Goal: Answer question/provide support: Share knowledge or assist other users

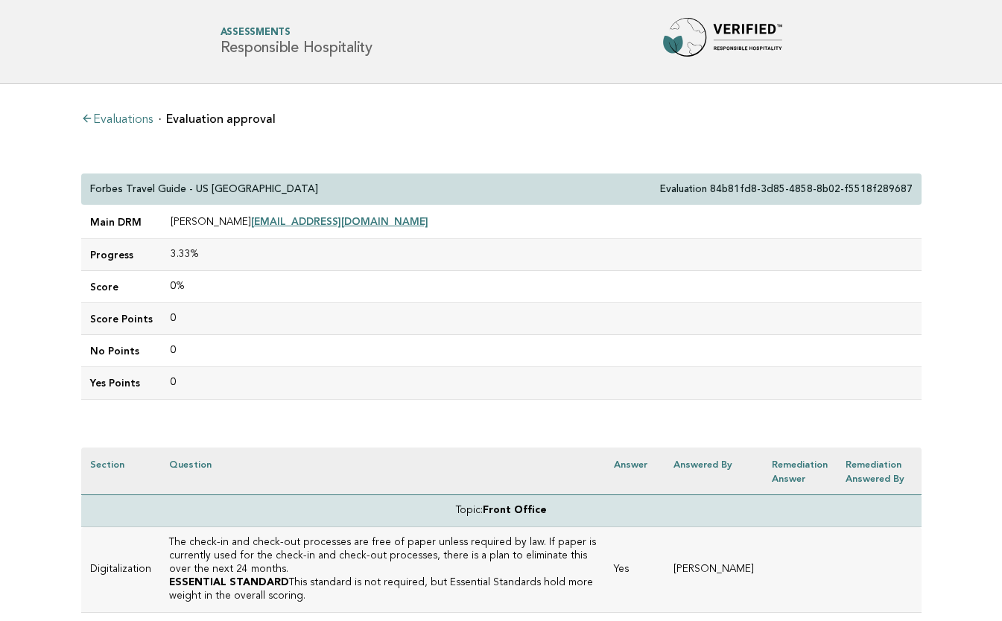
click at [126, 118] on link "Evaluations" at bounding box center [117, 120] width 72 height 12
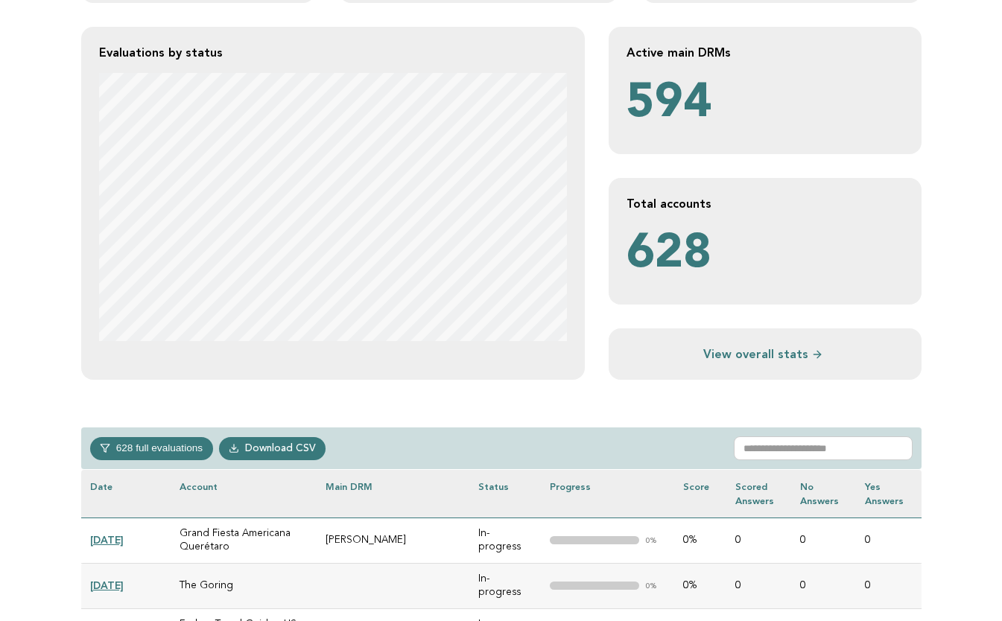
scroll to position [297, 0]
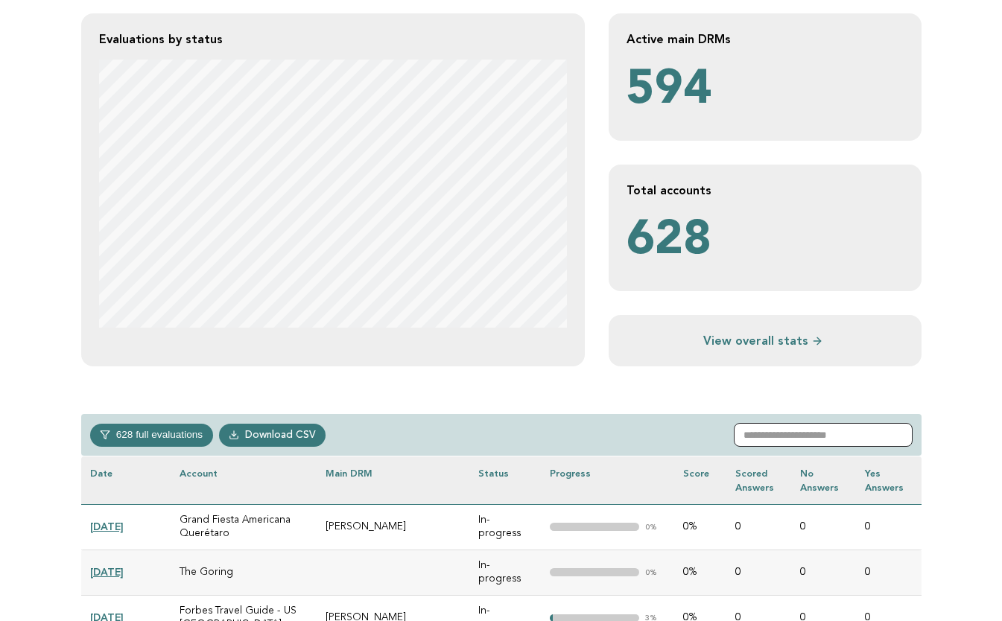
click at [787, 434] on input "text" at bounding box center [823, 435] width 179 height 24
paste input "**********"
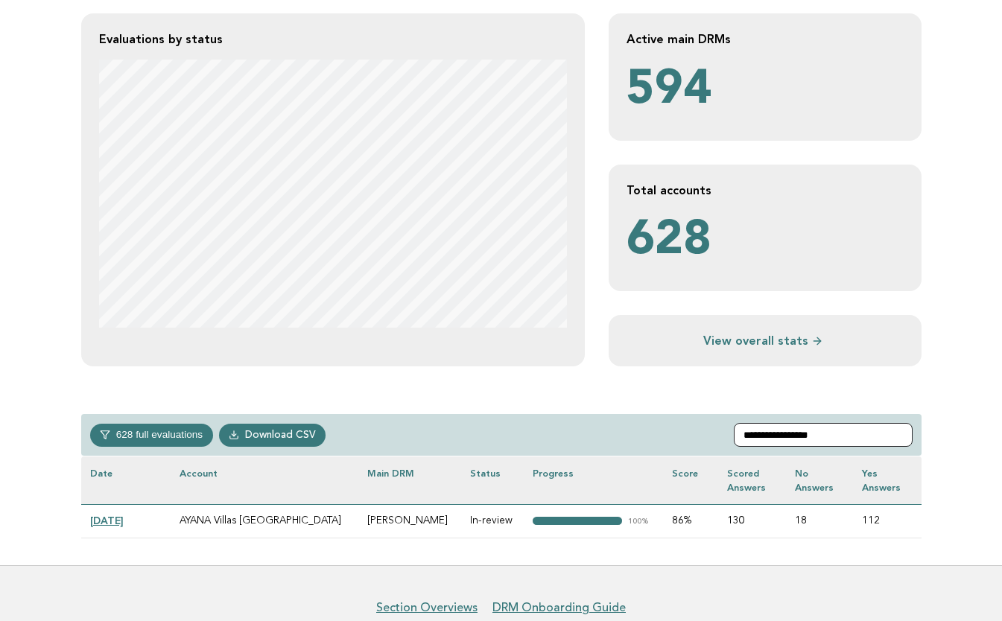
type input "**********"
click at [109, 519] on link "2025-06-26" at bounding box center [107, 521] width 34 height 12
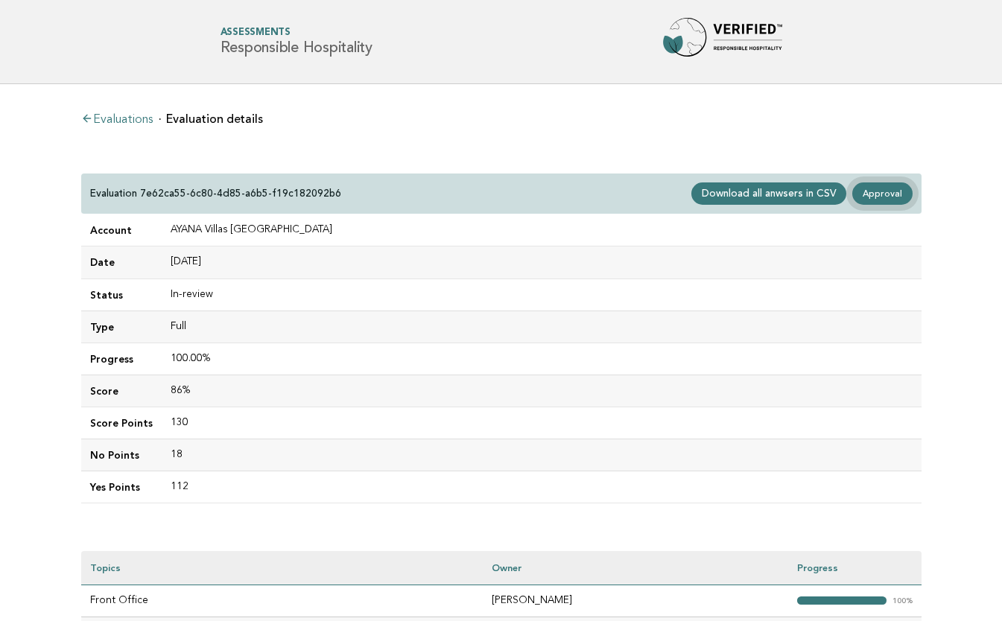
click at [889, 194] on link "Approval" at bounding box center [882, 194] width 60 height 22
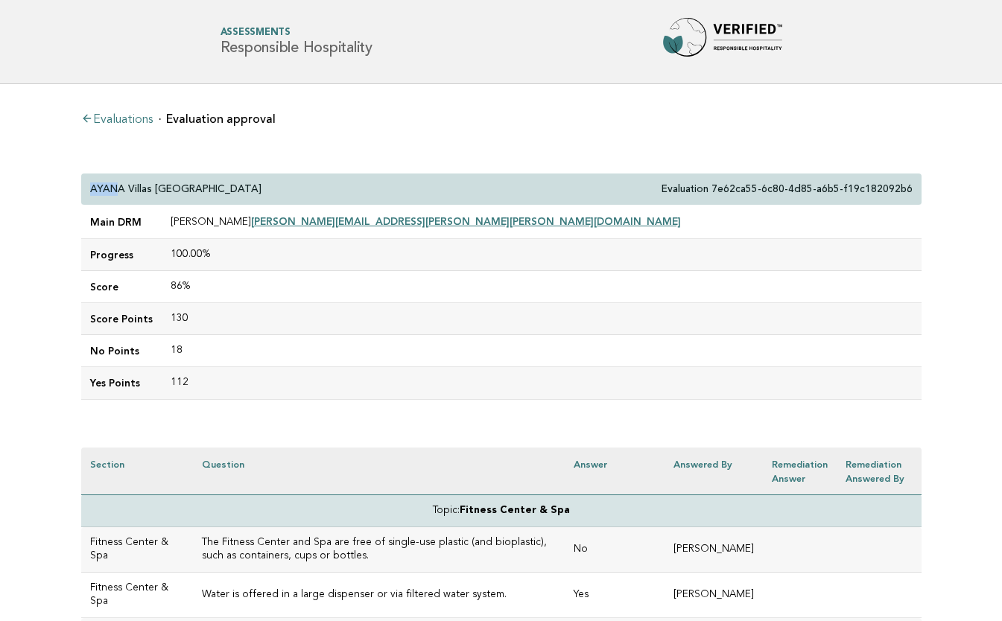
drag, startPoint x: 89, startPoint y: 185, endPoint x: 127, endPoint y: 185, distance: 38.7
click at [124, 185] on div "AYANA Villas BALI Evaluation 7e62ca55-6c80-4d85-a6b5-f19c182092b6" at bounding box center [501, 190] width 840 height 32
click at [96, 183] on p "AYANA Villas BALI" at bounding box center [175, 189] width 171 height 13
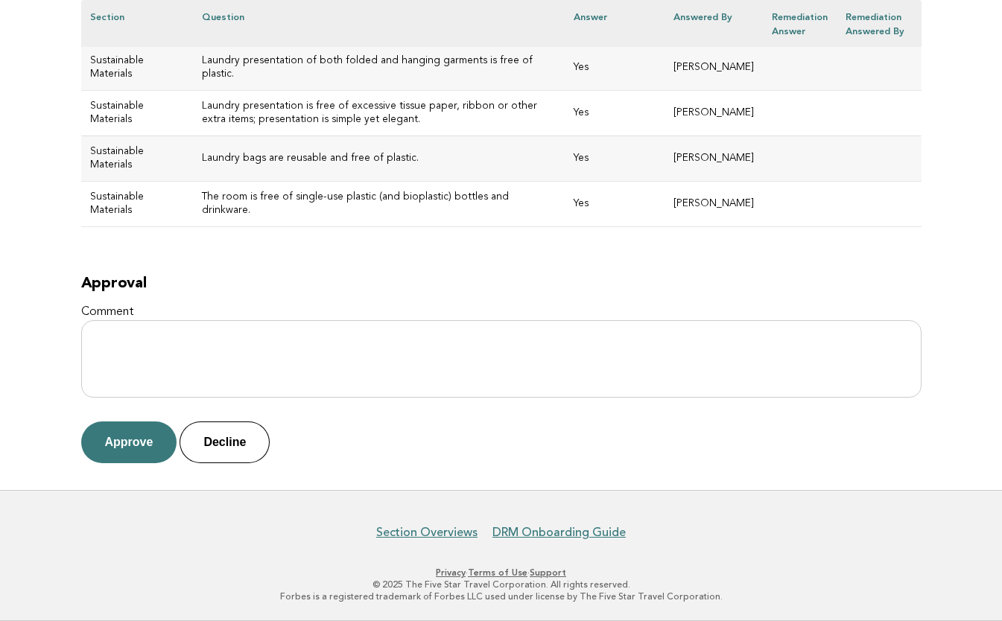
scroll to position [7126, 0]
drag, startPoint x: 92, startPoint y: 184, endPoint x: 710, endPoint y: 215, distance: 619.2
copy div "AYANA Villas BALI Evaluation 7e62ca55-6c80-4d85-a6b5-f19c182092b6 Main DRM Stef…"
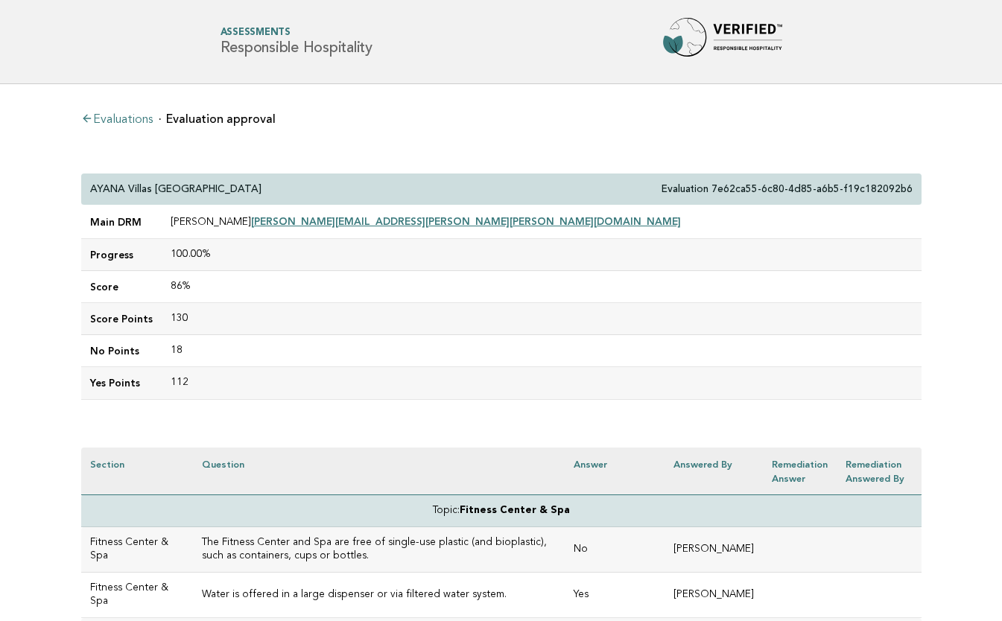
scroll to position [0, 0]
click at [349, 72] on header "Forbes Travel Guide Assessments Responsible Hospitality" at bounding box center [501, 42] width 1002 height 84
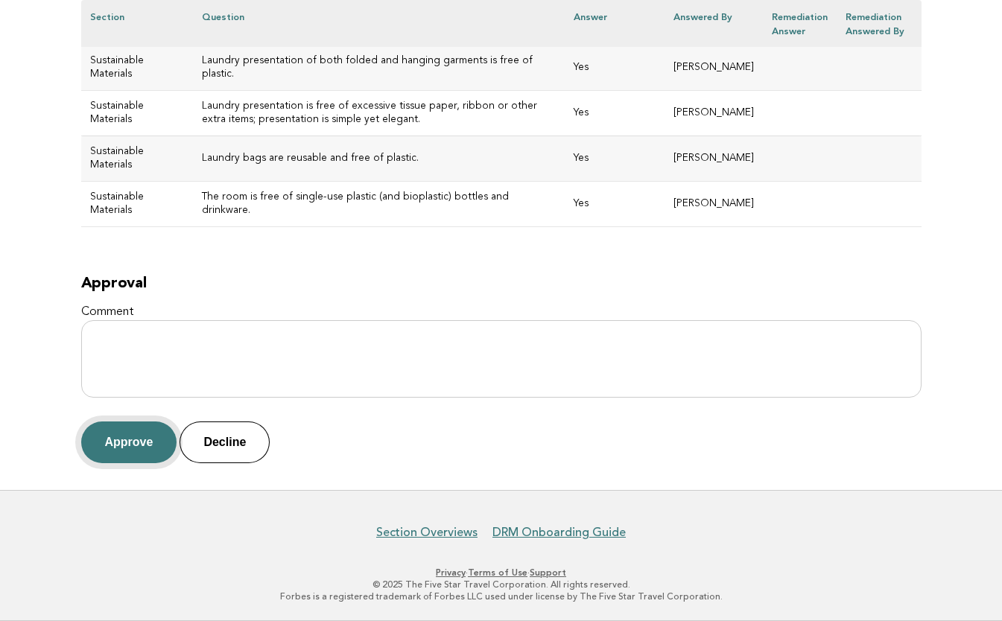
scroll to position [7126, 0]
click at [128, 444] on button "Approve" at bounding box center [129, 443] width 96 height 42
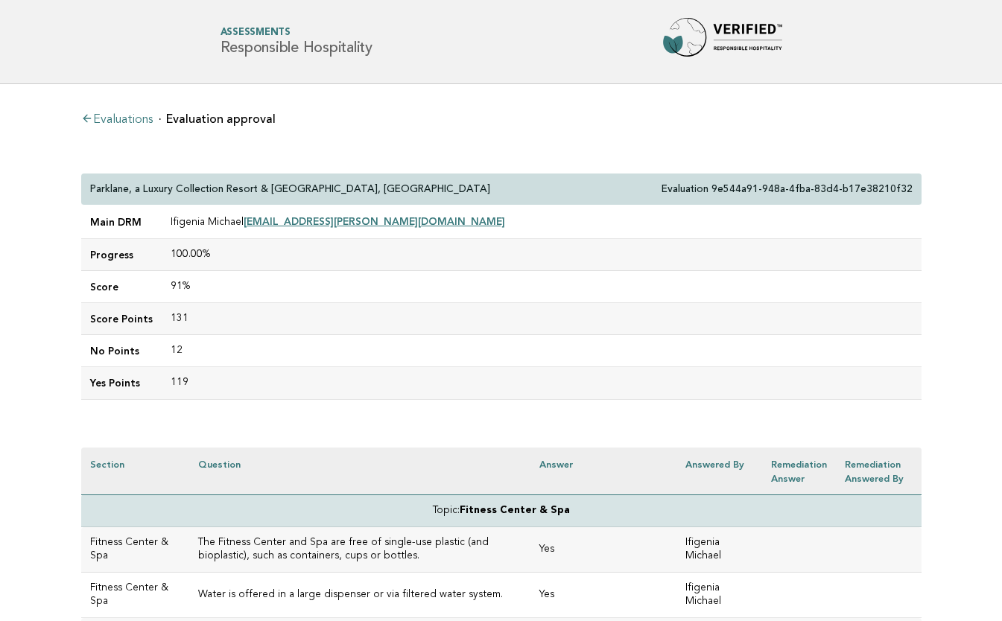
click at [332, 188] on div "Parklane, a Luxury Collection Resort & Spa, Limassol Evaluation 9e544a91-948a-4…" at bounding box center [501, 190] width 840 height 32
drag, startPoint x: 331, startPoint y: 188, endPoint x: 86, endPoint y: 190, distance: 244.4
click at [86, 190] on div "Parklane, a Luxury Collection Resort & Spa, Limassol Evaluation 9e544a91-948a-4…" at bounding box center [501, 190] width 840 height 32
copy p "Parklane, a Luxury Collection Resort & [GEOGRAPHIC_DATA], [GEOGRAPHIC_DATA]"
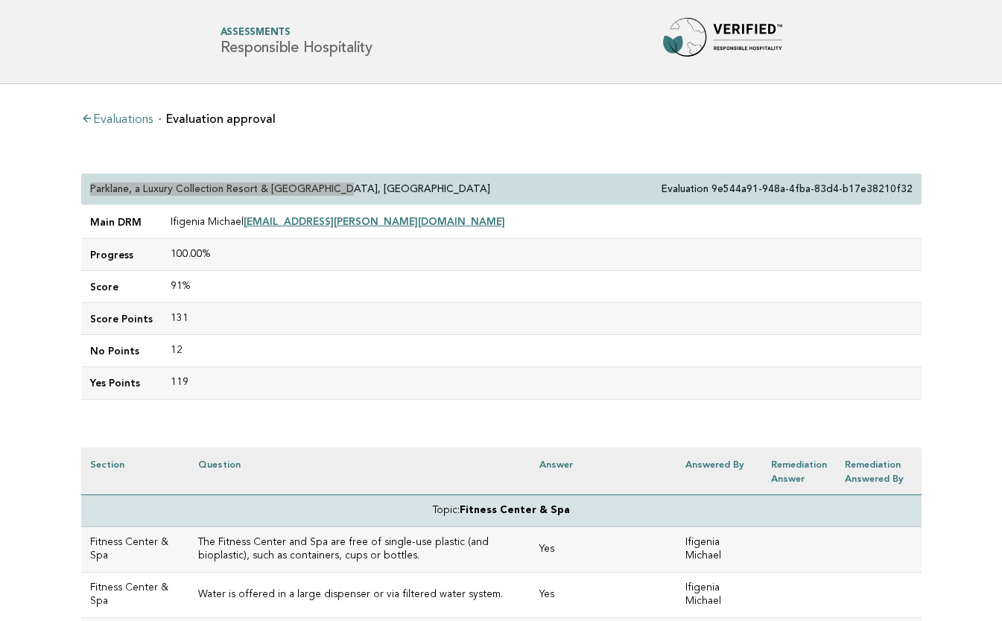
drag, startPoint x: 438, startPoint y: 221, endPoint x: 238, endPoint y: 221, distance: 199.7
click at [238, 221] on td "Ifigenia Michael iphigenia.michael@parklanecyprus.com" at bounding box center [542, 223] width 760 height 34
copy td "[EMAIL_ADDRESS][PERSON_NAME][DOMAIN_NAME]"
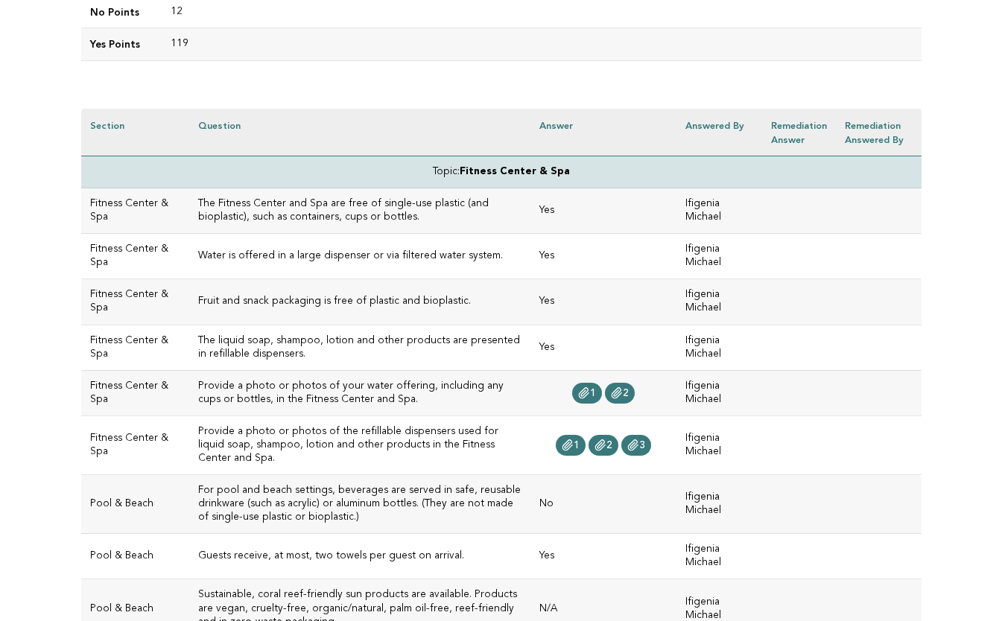
scroll to position [341, 0]
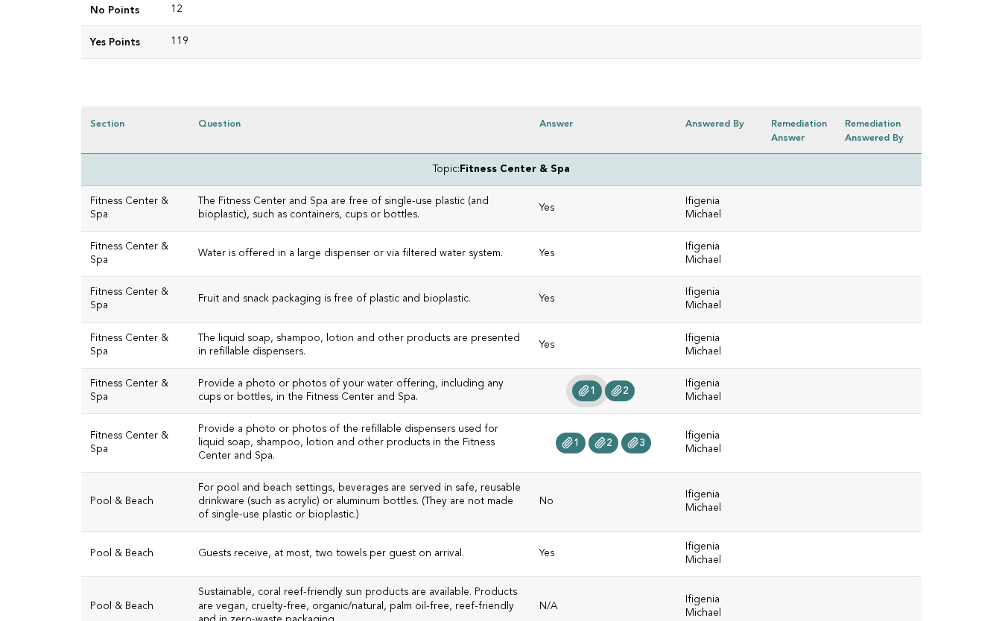
click at [590, 396] on span "1" at bounding box center [593, 391] width 6 height 10
click at [611, 397] on icon at bounding box center [617, 391] width 12 height 12
click at [574, 449] on span "1" at bounding box center [577, 443] width 6 height 10
click at [607, 449] on span "2" at bounding box center [610, 443] width 6 height 10
click at [621, 454] on link "3" at bounding box center [636, 443] width 30 height 21
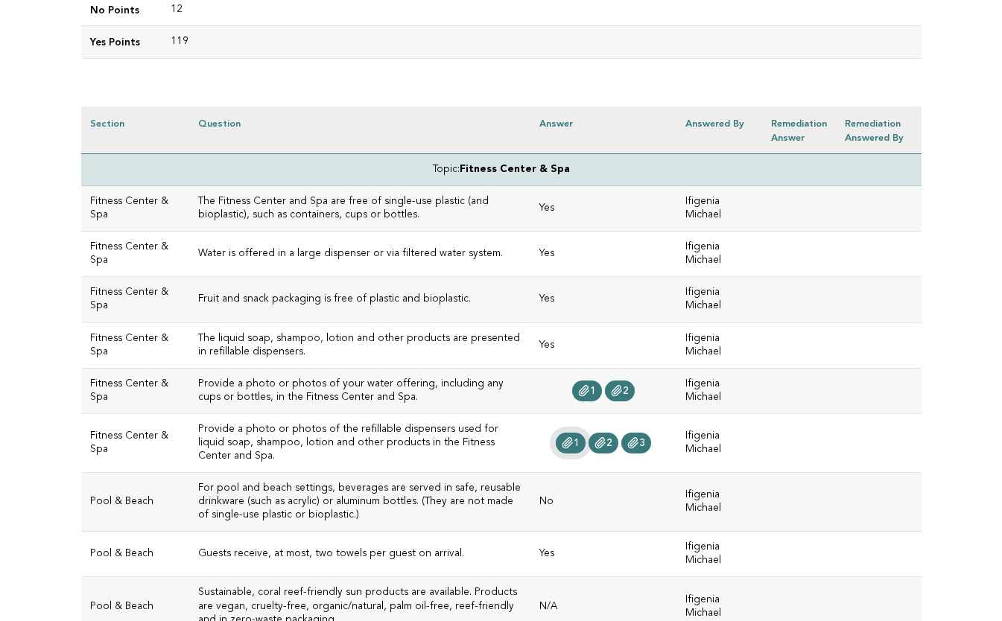
click at [556, 454] on link "1" at bounding box center [571, 443] width 30 height 21
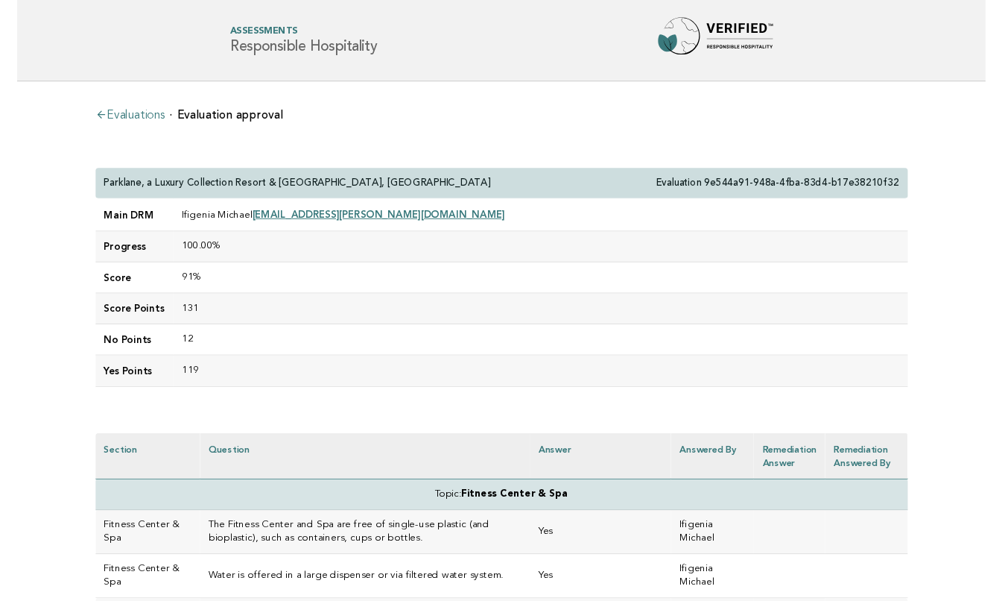
scroll to position [0, 0]
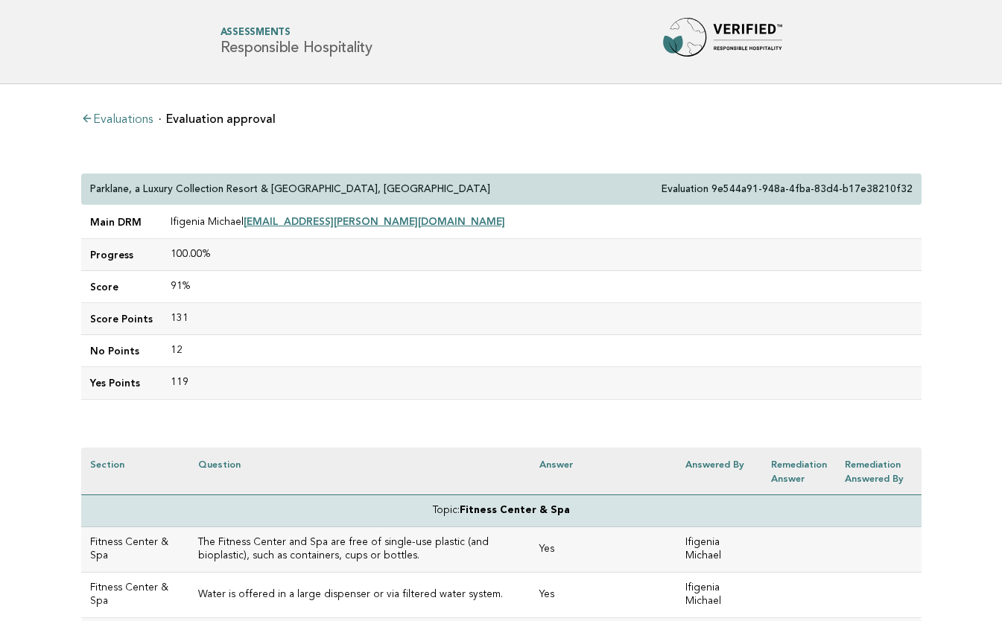
click at [340, 183] on div "Parklane, a Luxury Collection Resort & Spa, Limassol Evaluation 9e544a91-948a-4…" at bounding box center [501, 190] width 840 height 32
drag, startPoint x: 336, startPoint y: 186, endPoint x: 89, endPoint y: 189, distance: 247.4
click at [89, 189] on div "Parklane, a Luxury Collection Resort & Spa, Limassol Evaluation 9e544a91-948a-4…" at bounding box center [501, 190] width 840 height 32
copy p "Parklane, a Luxury Collection Resort & [GEOGRAPHIC_DATA], [GEOGRAPHIC_DATA]"
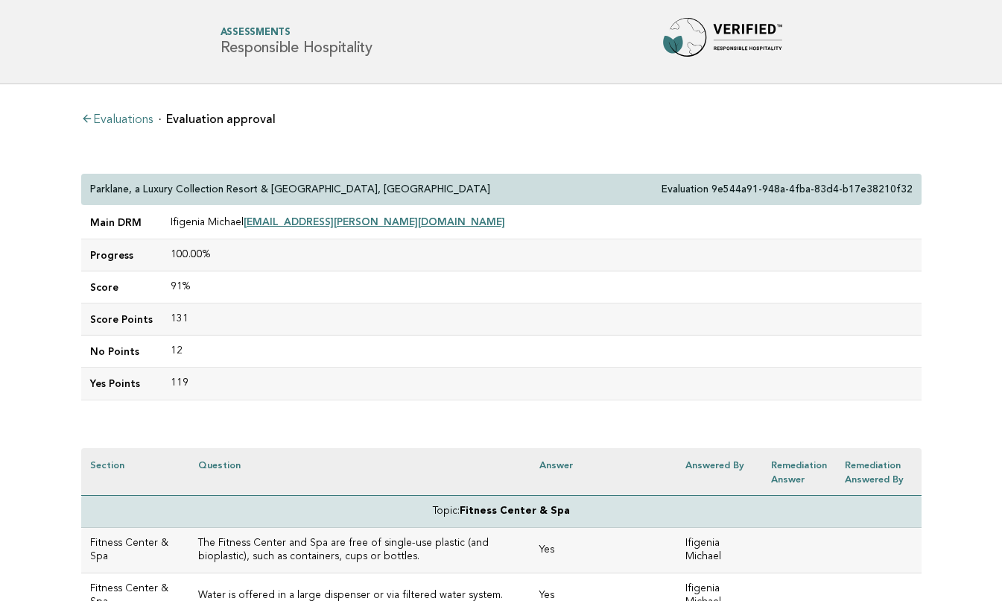
click at [273, 287] on td "91%" at bounding box center [542, 287] width 760 height 32
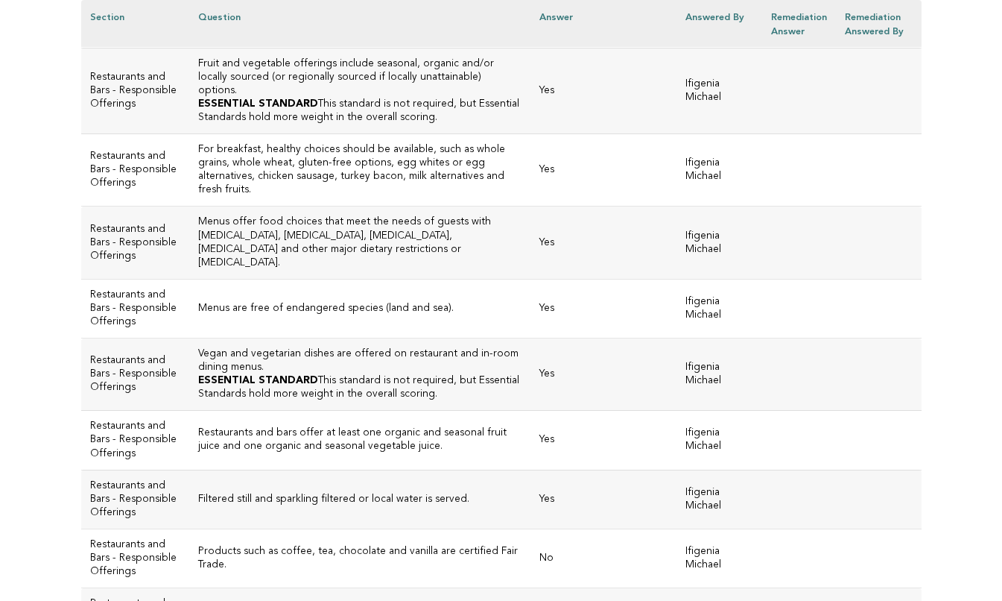
scroll to position [2255, 0]
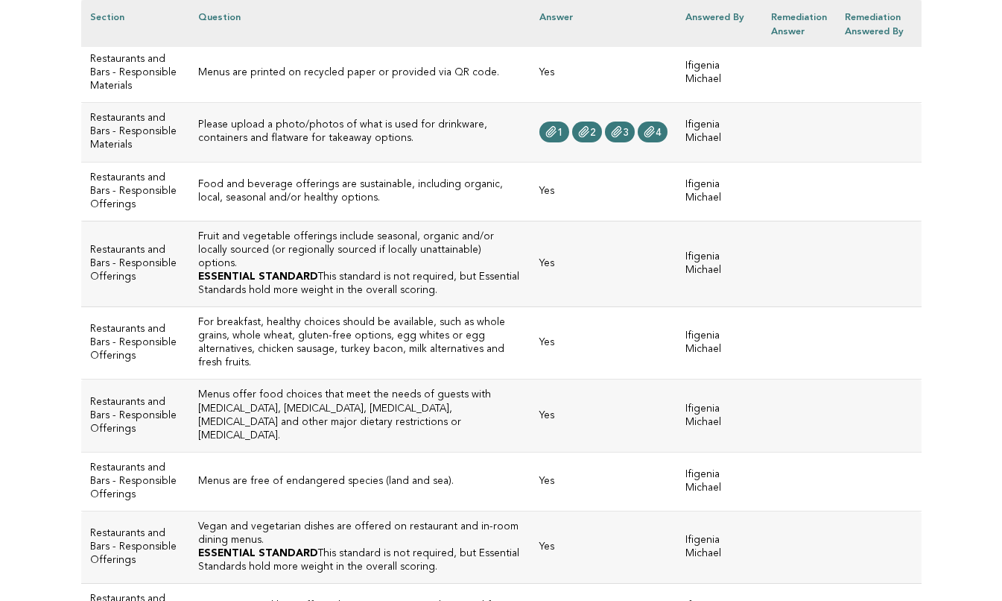
scroll to position [2062, 0]
drag, startPoint x: 226, startPoint y: 194, endPoint x: 171, endPoint y: 165, distance: 62.0
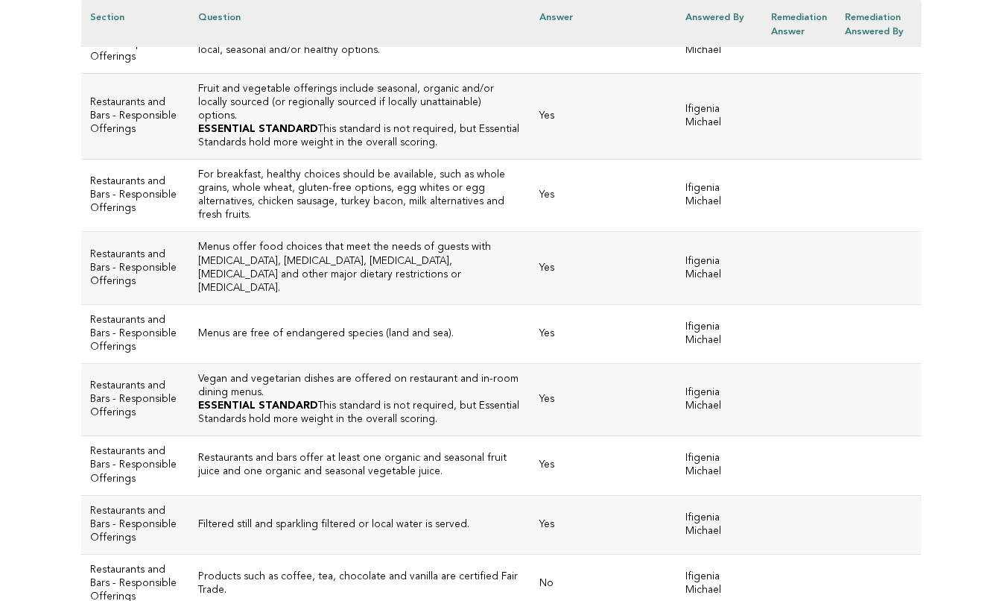
scroll to position [2222, 0]
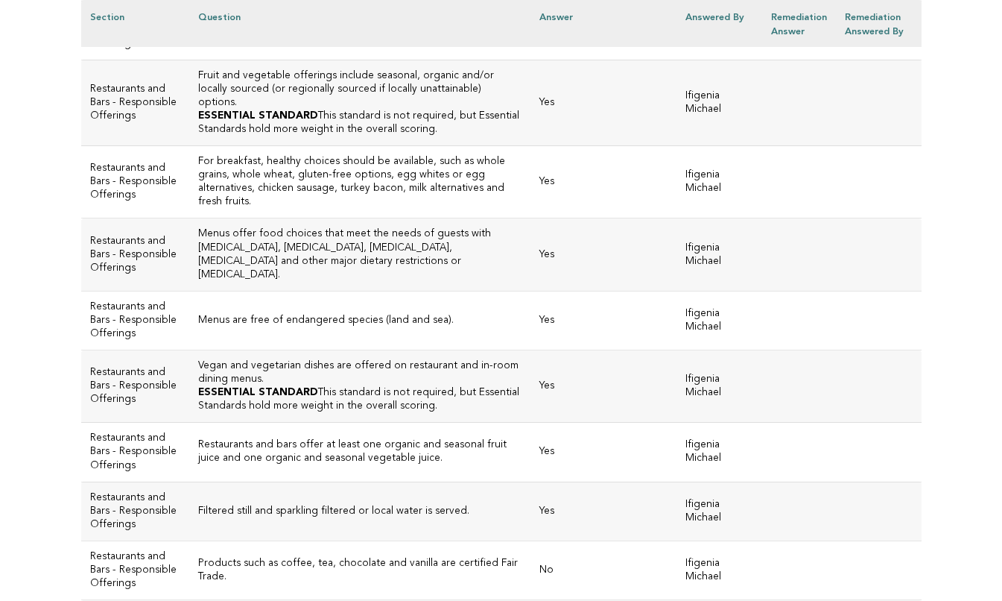
drag, startPoint x: 311, startPoint y: 328, endPoint x: 170, endPoint y: 291, distance: 146.4
copy h3 "All containers, plates, cups and cutlery for take-out are made of plant-based o…"
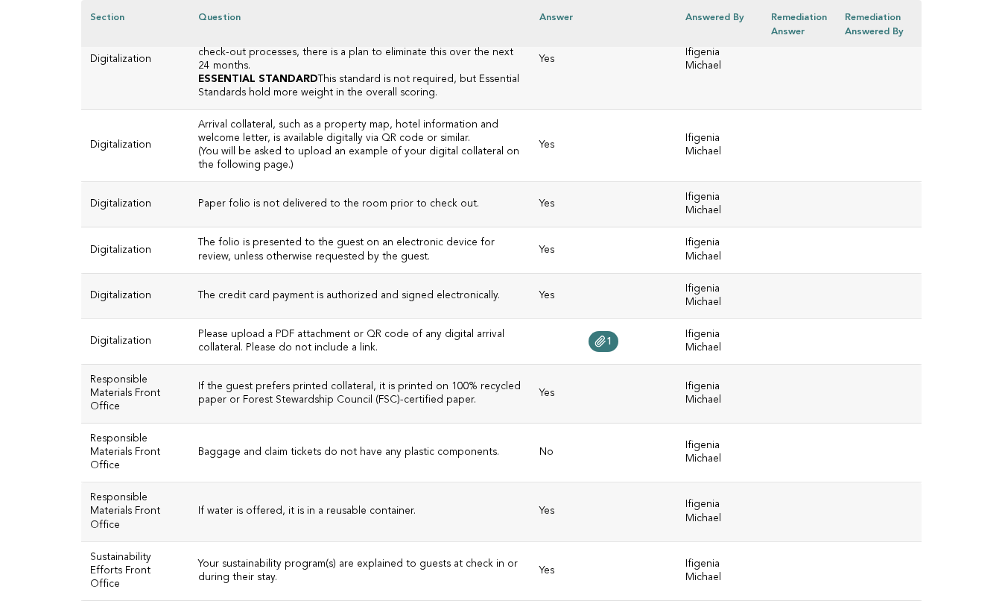
scroll to position [3220, 0]
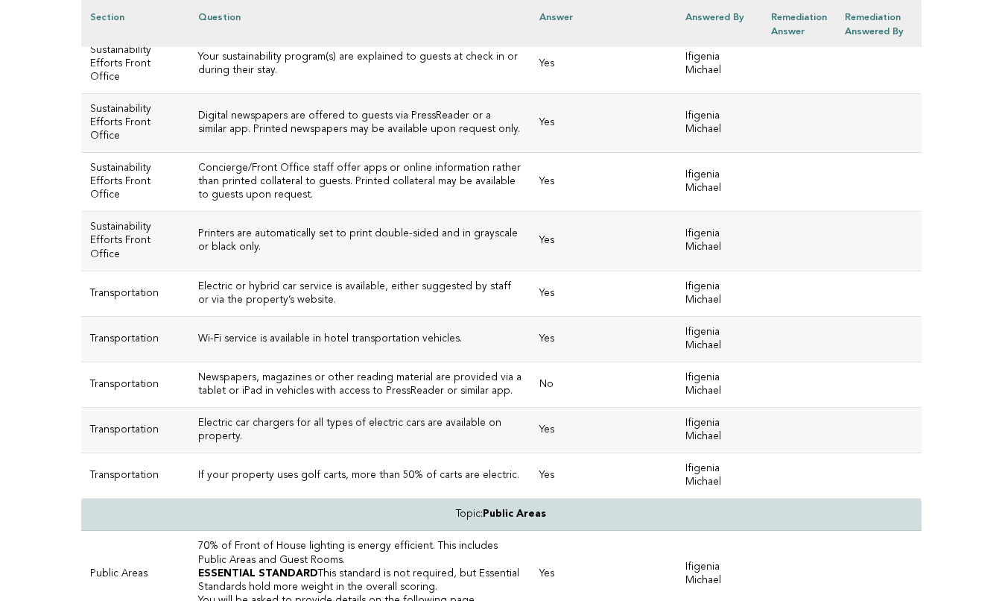
scroll to position [3719, 0]
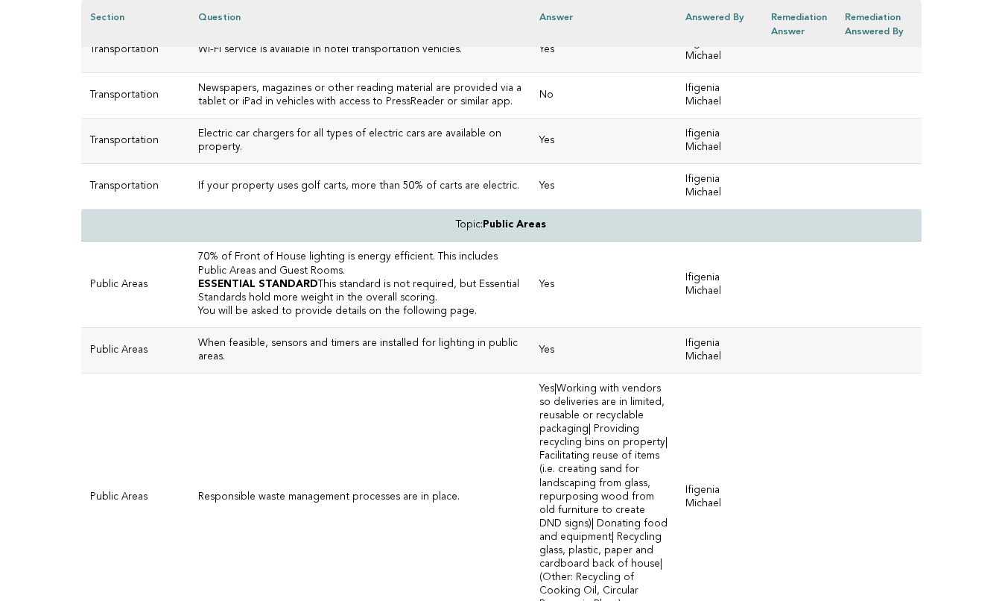
scroll to position [4021, 0]
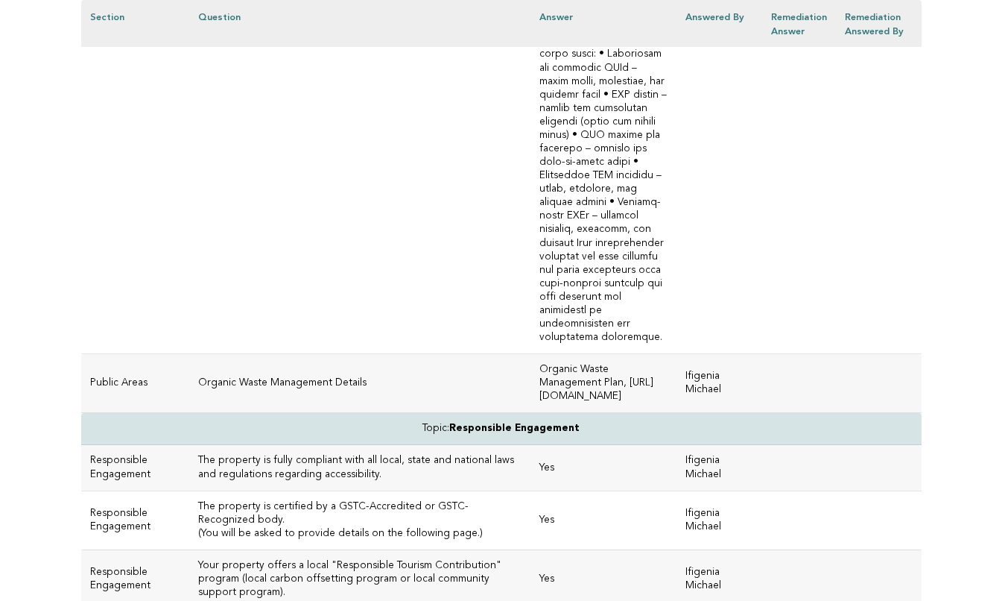
scroll to position [5208, 0]
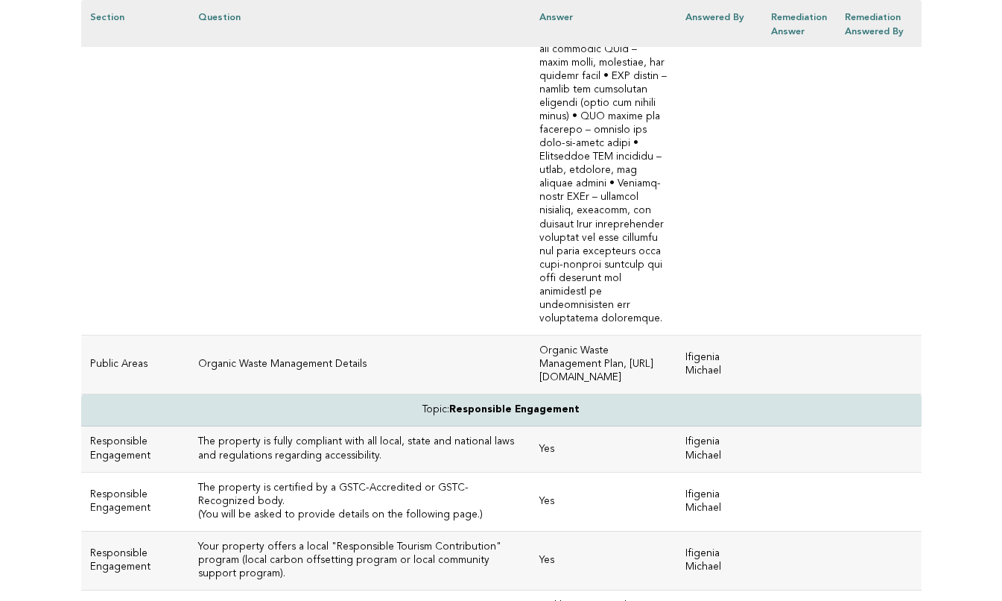
drag, startPoint x: 276, startPoint y: 288, endPoint x: 168, endPoint y: 273, distance: 109.1
copy h3 "Responsible waste management processes are in place."
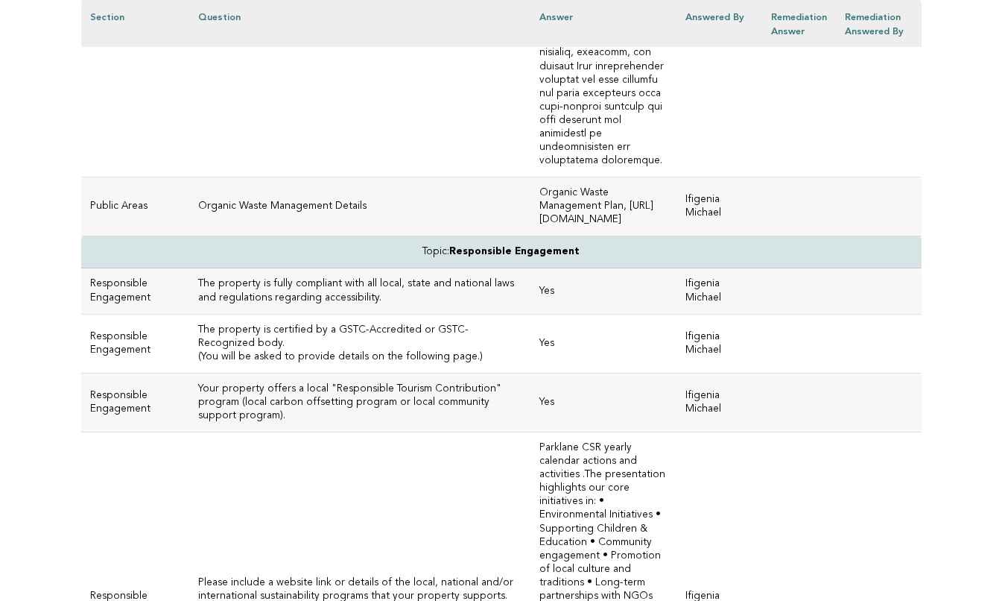
scroll to position [5366, 0]
drag, startPoint x: 305, startPoint y: 279, endPoint x: 173, endPoint y: 268, distance: 132.4
copy h3 "The property has developed an energy efficiency program."
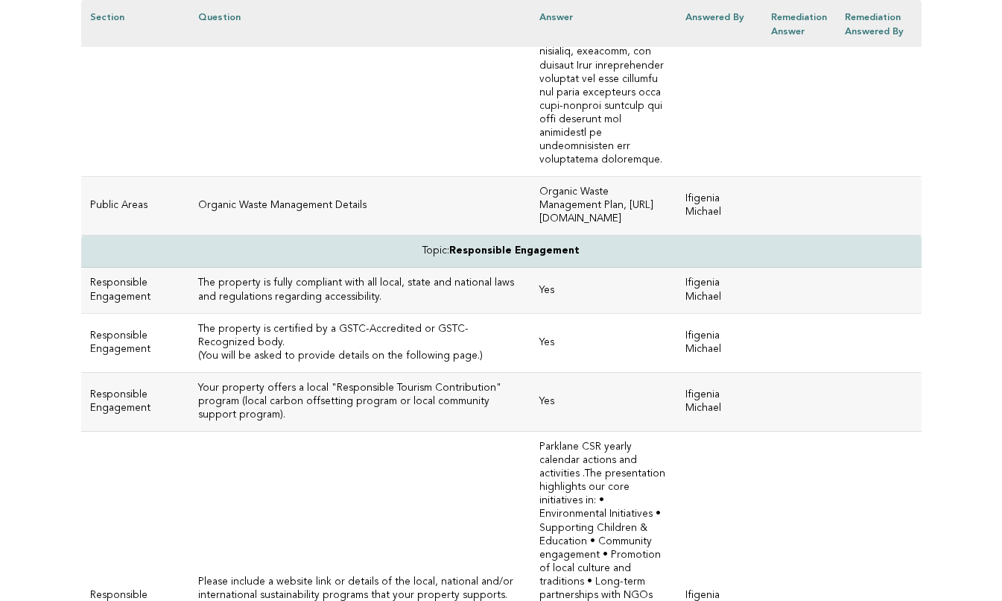
drag, startPoint x: 259, startPoint y: 322, endPoint x: 165, endPoint y: 314, distance: 93.5
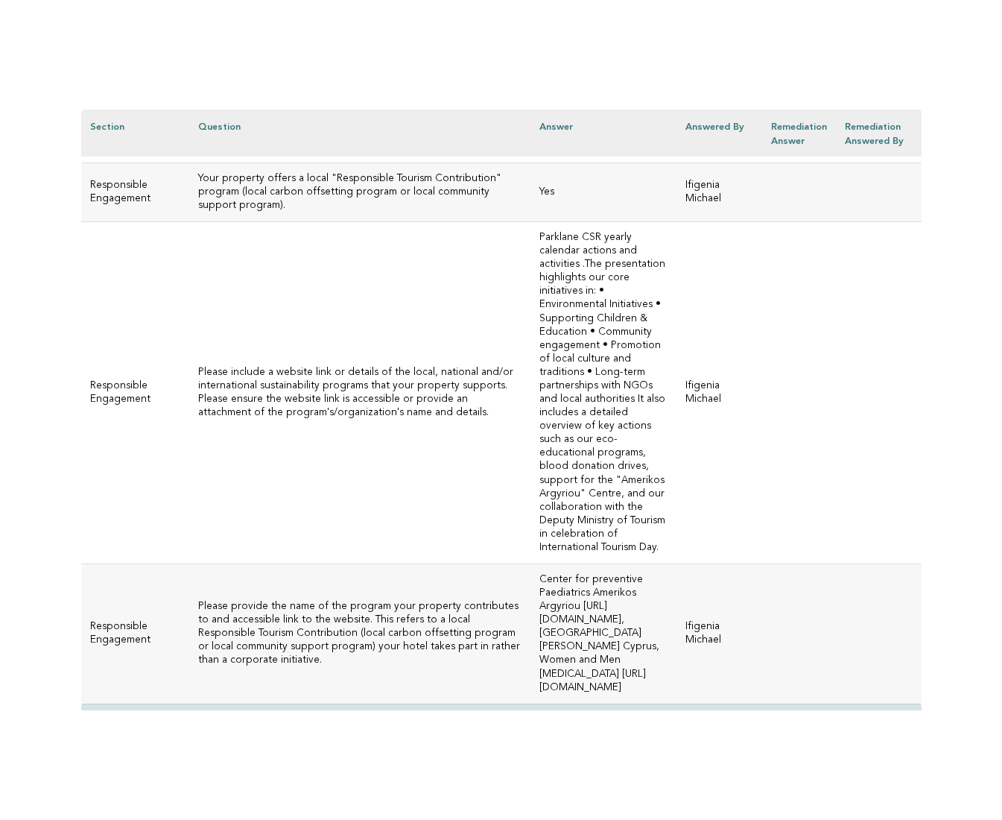
scroll to position [5690, 0]
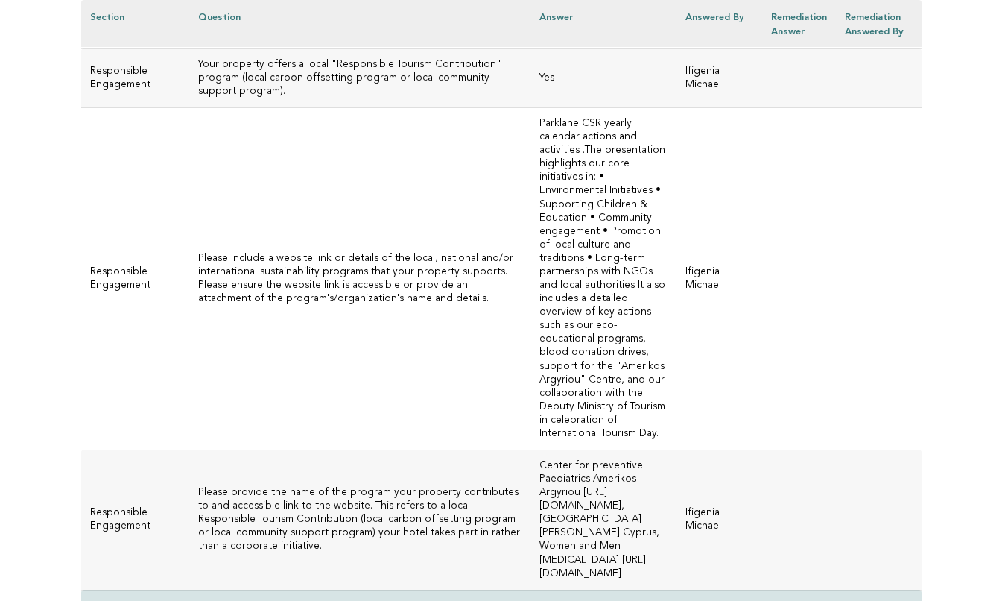
drag, startPoint x: 498, startPoint y: 439, endPoint x: 366, endPoint y: 428, distance: 132.3
copy td "https://share.ninox.com/z9vged54qrgifkotl1z7dd1nt090amnix5iw?locale=en-gb&utcof…"
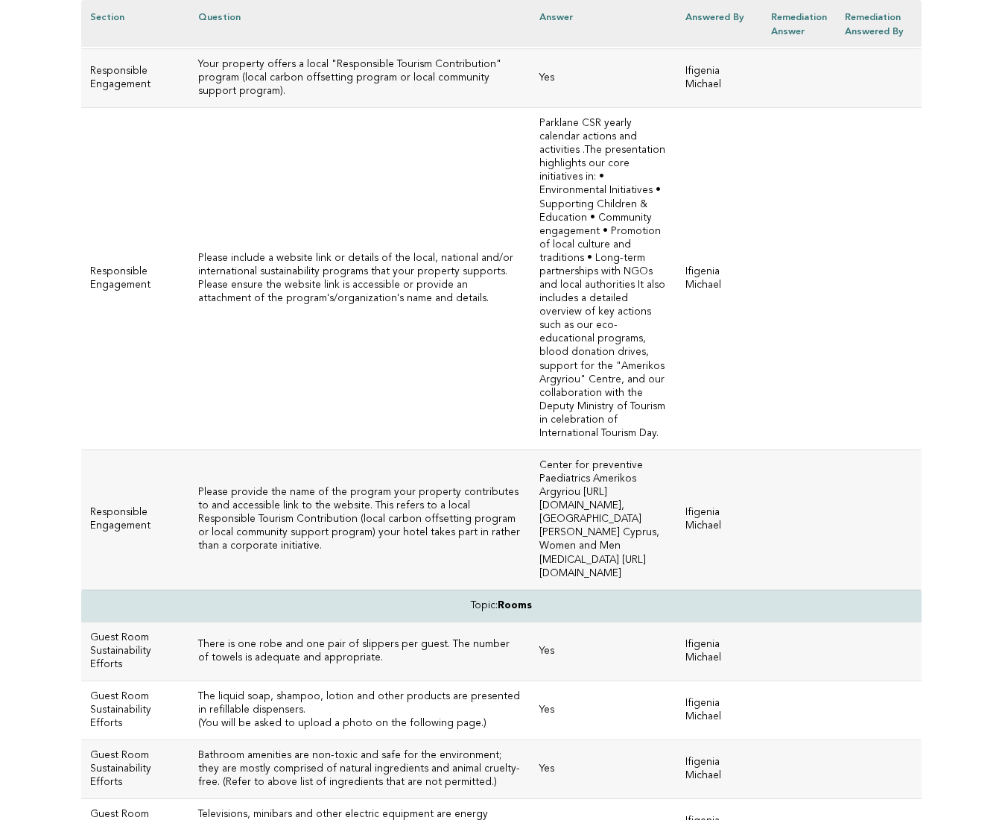
drag, startPoint x: 497, startPoint y: 437, endPoint x: 358, endPoint y: 431, distance: 139.5
copy td "https://share.ninox.com/z9vged54qrgifkotl1z7dd1nt090amnix5iw?locale=en-gb&utcof…"
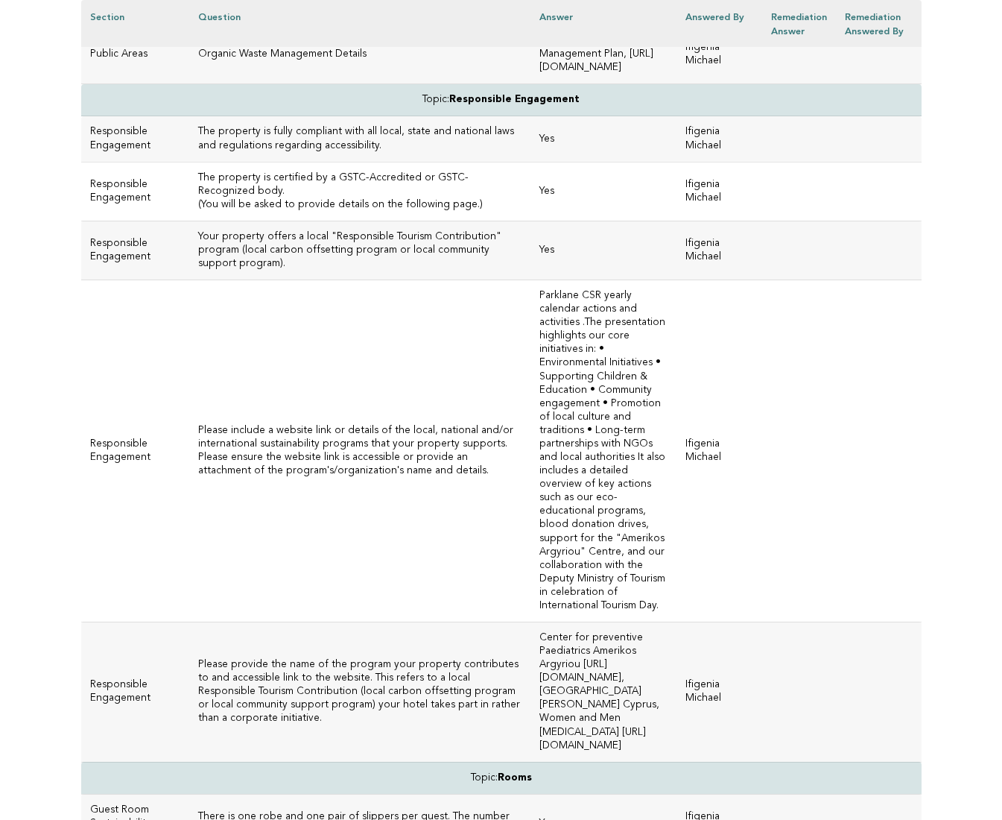
scroll to position [5519, 0]
drag, startPoint x: 525, startPoint y: 585, endPoint x: 367, endPoint y: 581, distance: 158.0
click at [531, 83] on td "Organic Waste Management Plan, [URL][DOMAIN_NAME]" at bounding box center [604, 53] width 146 height 59
copy td "Organic Waste Management Plan,"
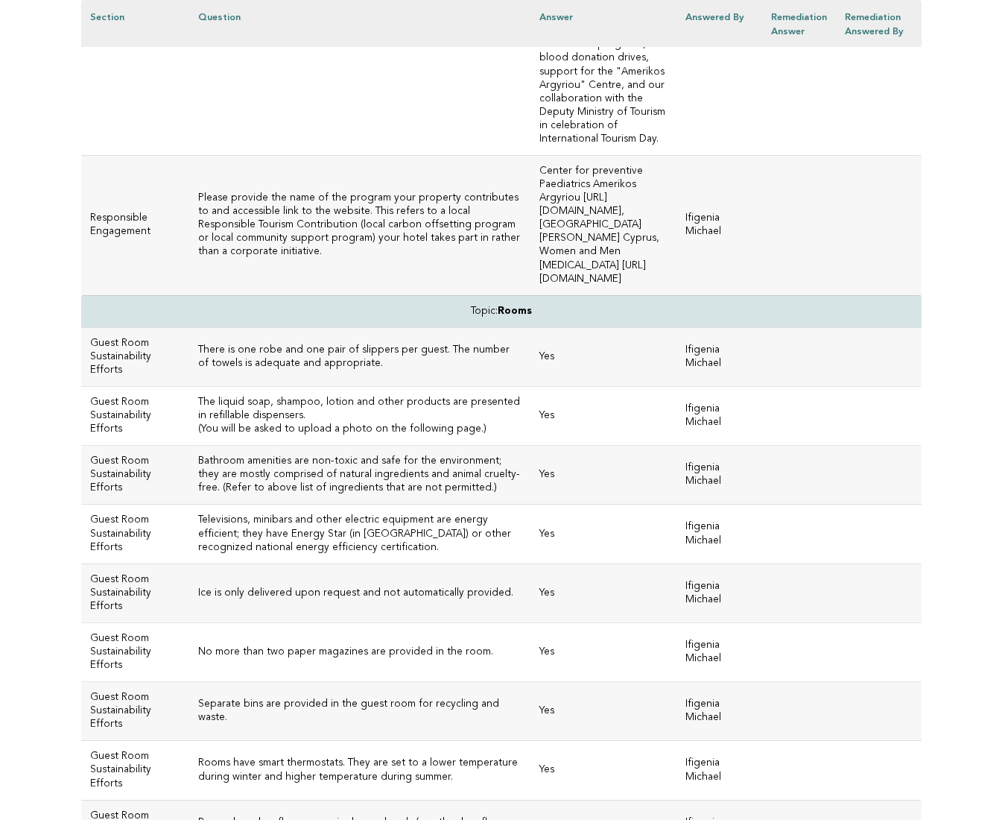
scroll to position [5985, 0]
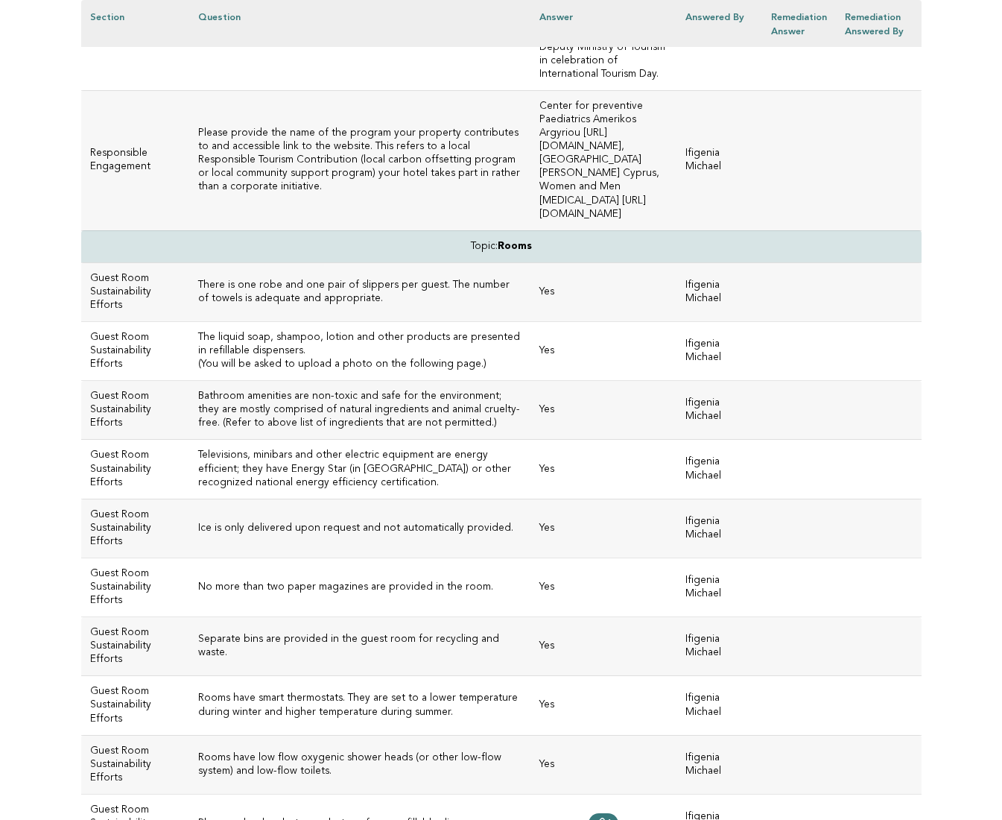
scroll to position [6054, 0]
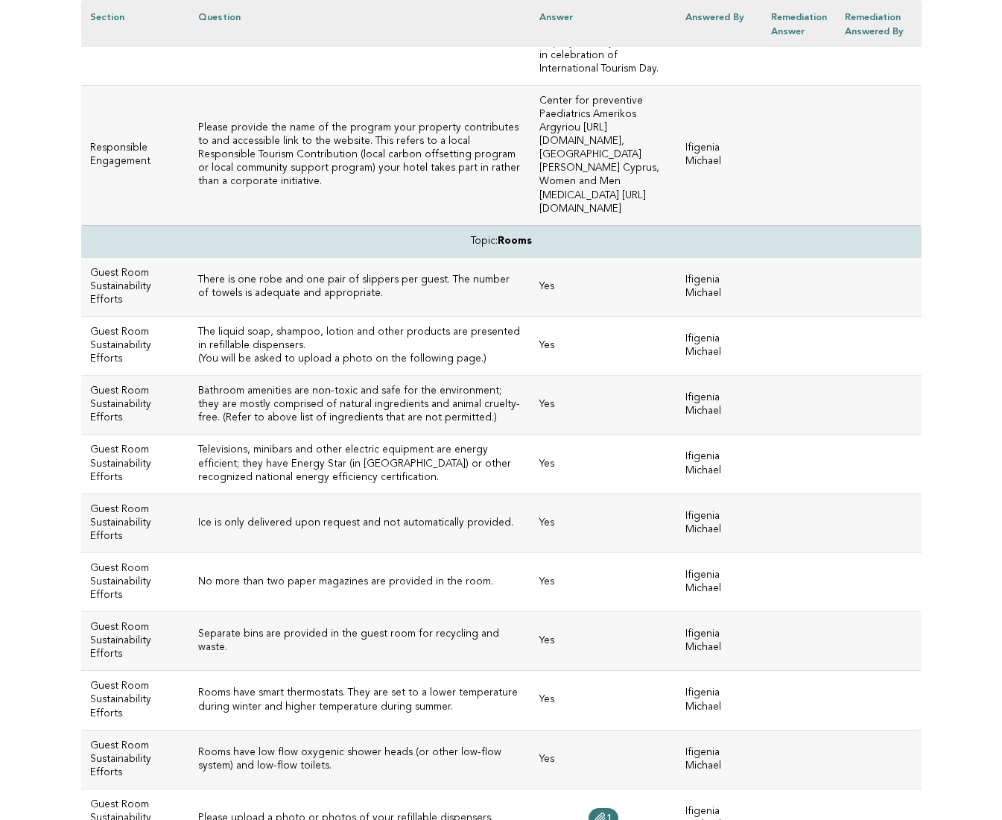
drag, startPoint x: 630, startPoint y: 557, endPoint x: 361, endPoint y: 548, distance: 269.1
click at [531, 225] on td "Center for preventive Paediatrics Amerikos Argyriou [URL][DOMAIN_NAME], [GEOGRA…" at bounding box center [604, 155] width 146 height 140
copy td "[URL][DOMAIN_NAME], [GEOGRAPHIC_DATA] [PERSON_NAME] Cyprus, Women and Men [MEDI…"
click at [630, 225] on td "Center for preventive Paediatrics Amerikos Argyriou https://www.cpp.org.cy/en/h…" at bounding box center [604, 155] width 146 height 140
drag, startPoint x: 621, startPoint y: 555, endPoint x: 364, endPoint y: 542, distance: 258.2
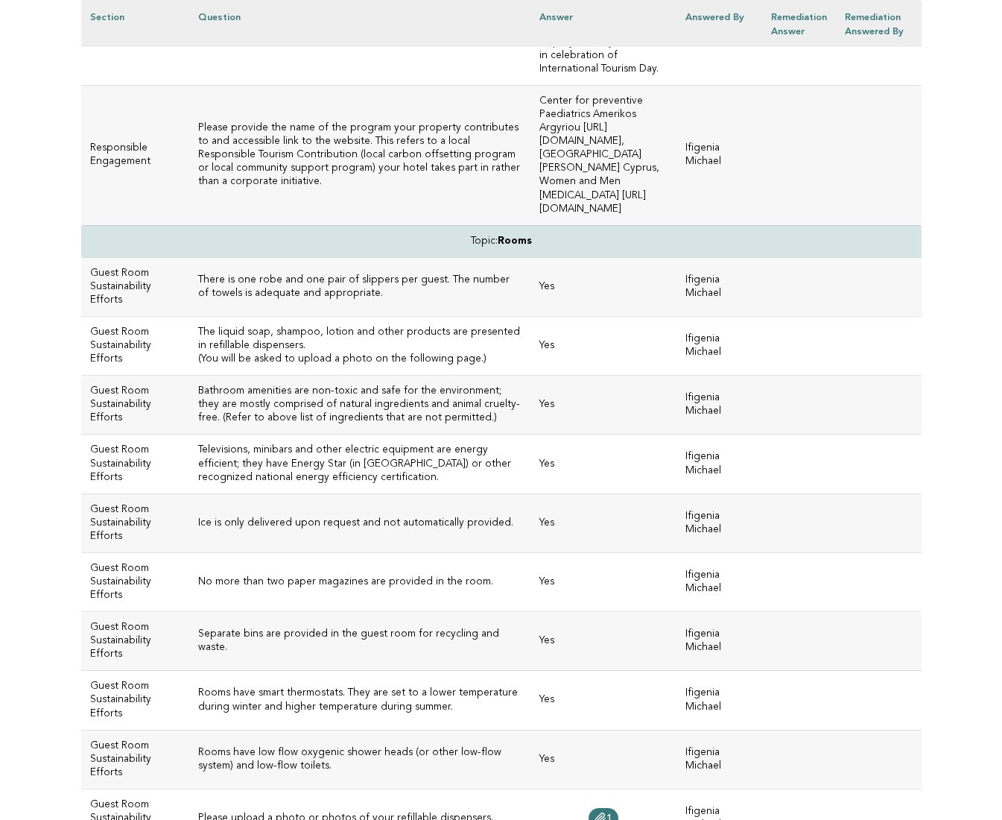
click at [531, 225] on td "Center for preventive Paediatrics Amerikos Argyriou https://www.cpp.org.cy/en/h…" at bounding box center [604, 155] width 146 height 140
copy td "https://www.cpp.org.cy/en/home, Europa Donna Cyprus, Women and Men breast cance…"
click at [535, 225] on td "Center for preventive Paediatrics Amerikos Argyriou https://www.cpp.org.cy/en/h…" at bounding box center [604, 155] width 146 height 140
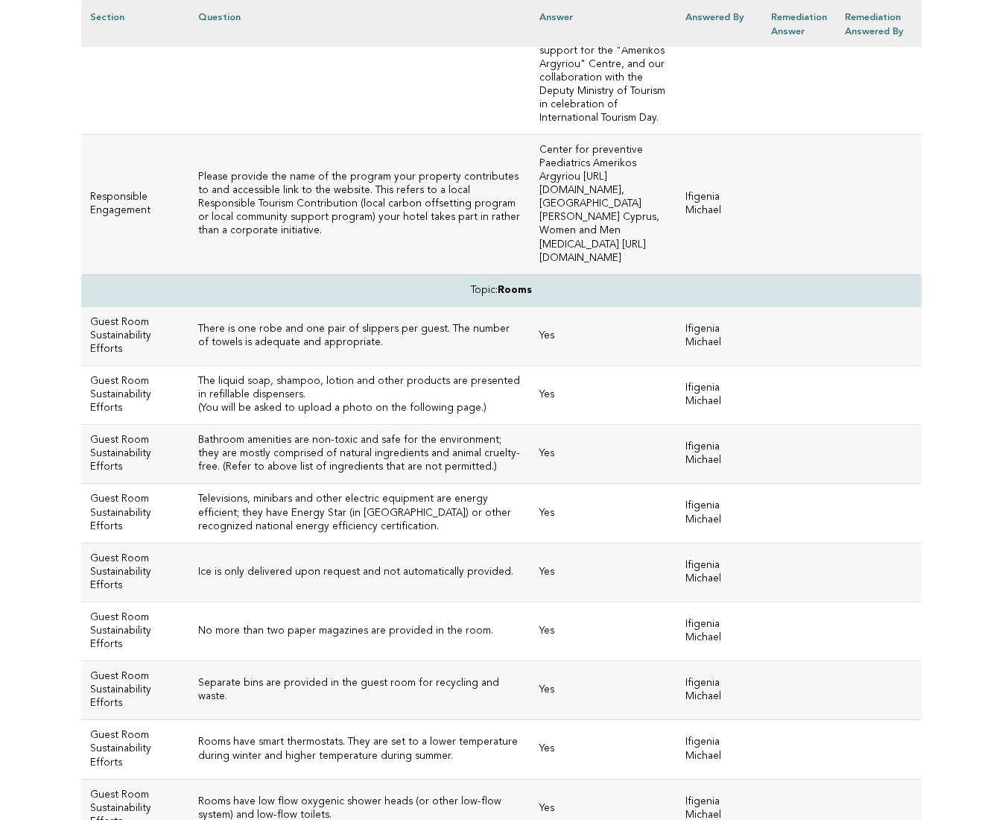
scroll to position [6006, 0]
drag, startPoint x: 299, startPoint y: 453, endPoint x: 175, endPoint y: 414, distance: 129.8
copy h3 "Please include a website link or details of the local, national and/or internat…"
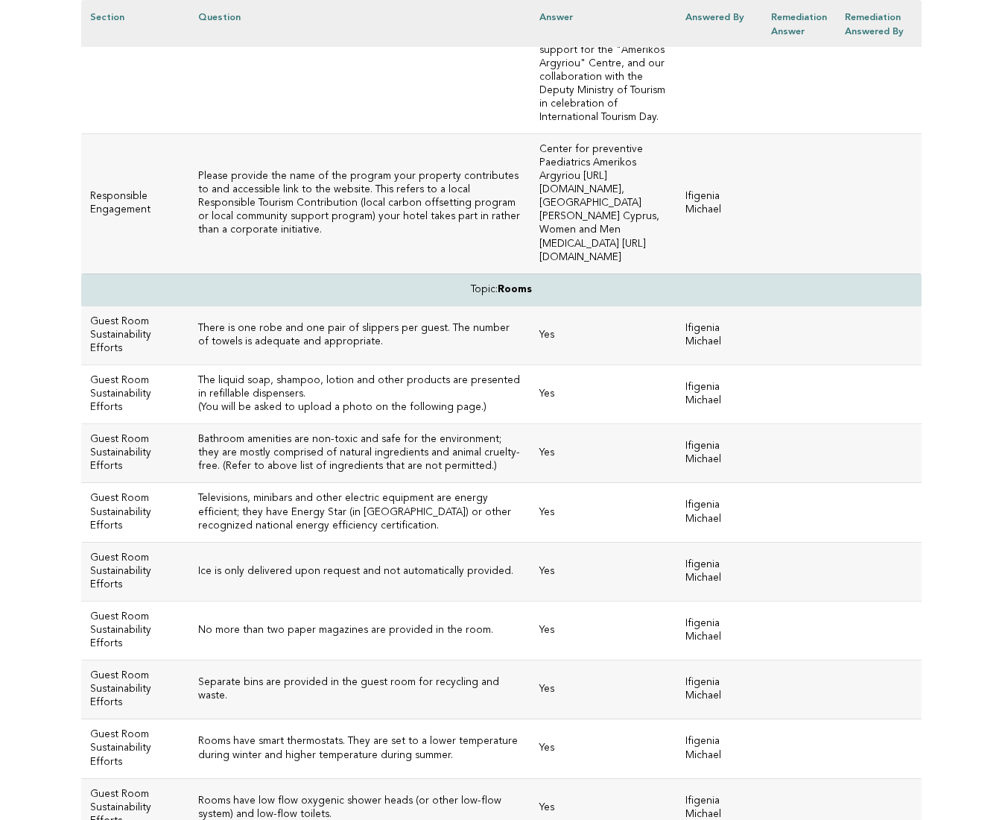
drag, startPoint x: 627, startPoint y: 605, endPoint x: 365, endPoint y: 595, distance: 261.7
click at [531, 273] on td "Center for preventive Paediatrics Amerikos Argyriou https://www.cpp.org.cy/en/h…" at bounding box center [604, 203] width 146 height 140
copy td "https://www.cpp.org.cy/en/home, Europa Donna Cyprus, Women and Men breast cance…"
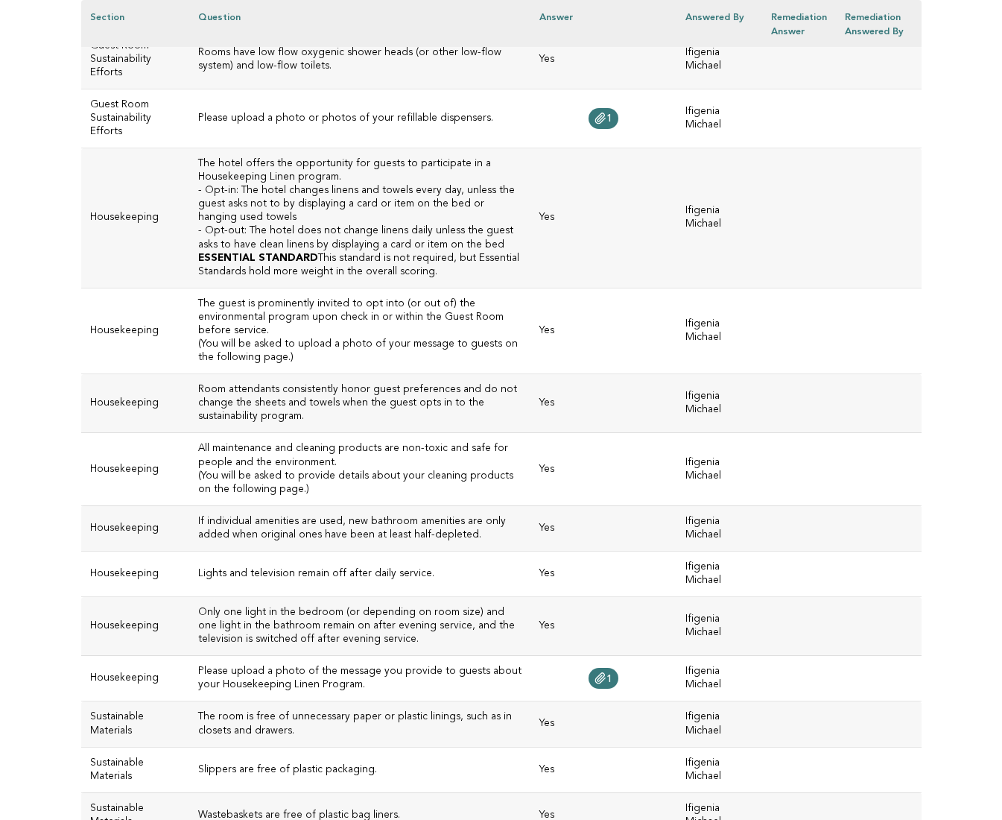
scroll to position [6766, 0]
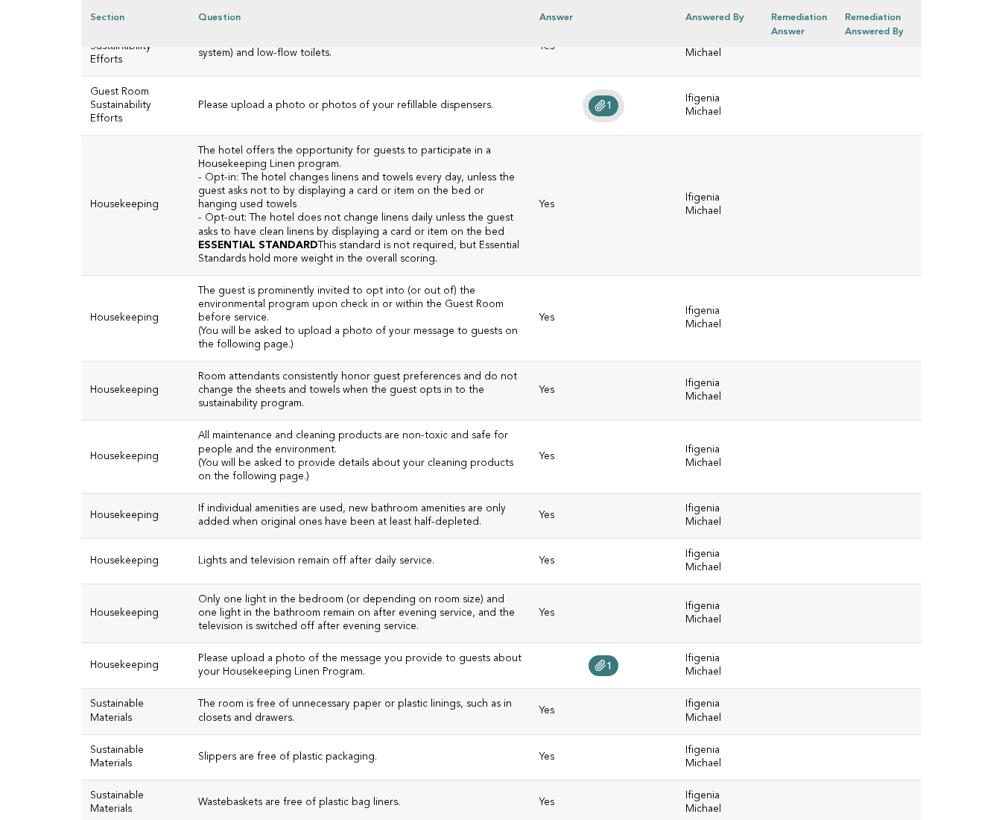
click at [589, 116] on link "1" at bounding box center [604, 105] width 30 height 21
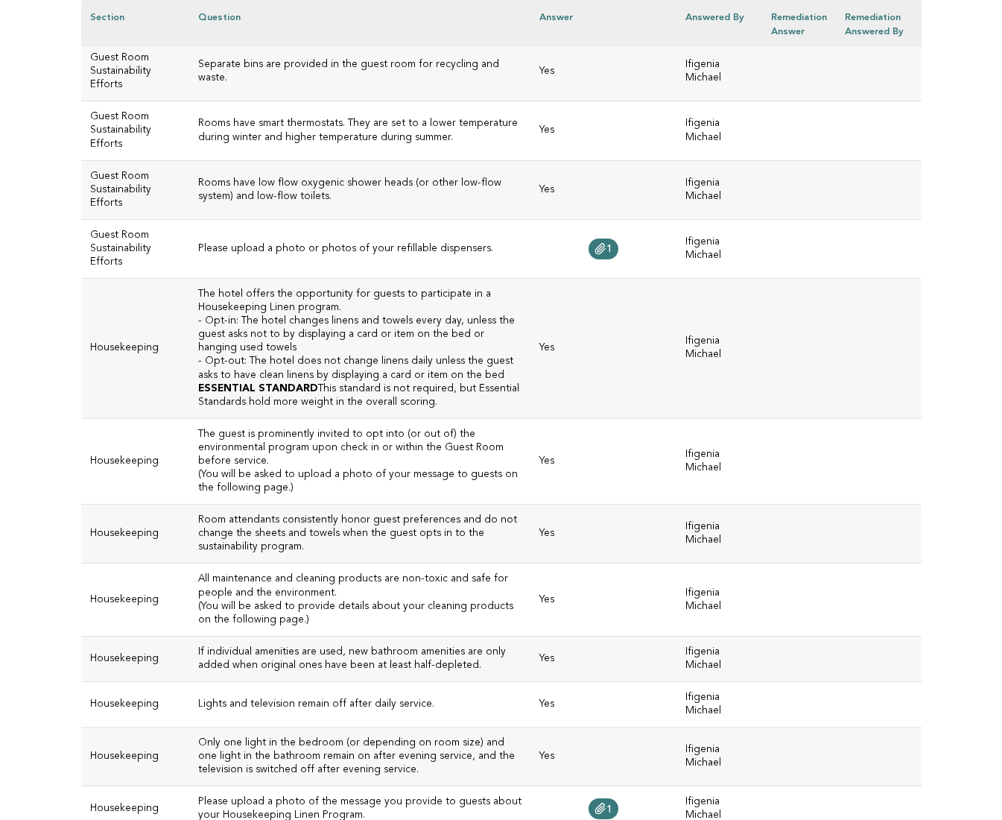
scroll to position [6507, 0]
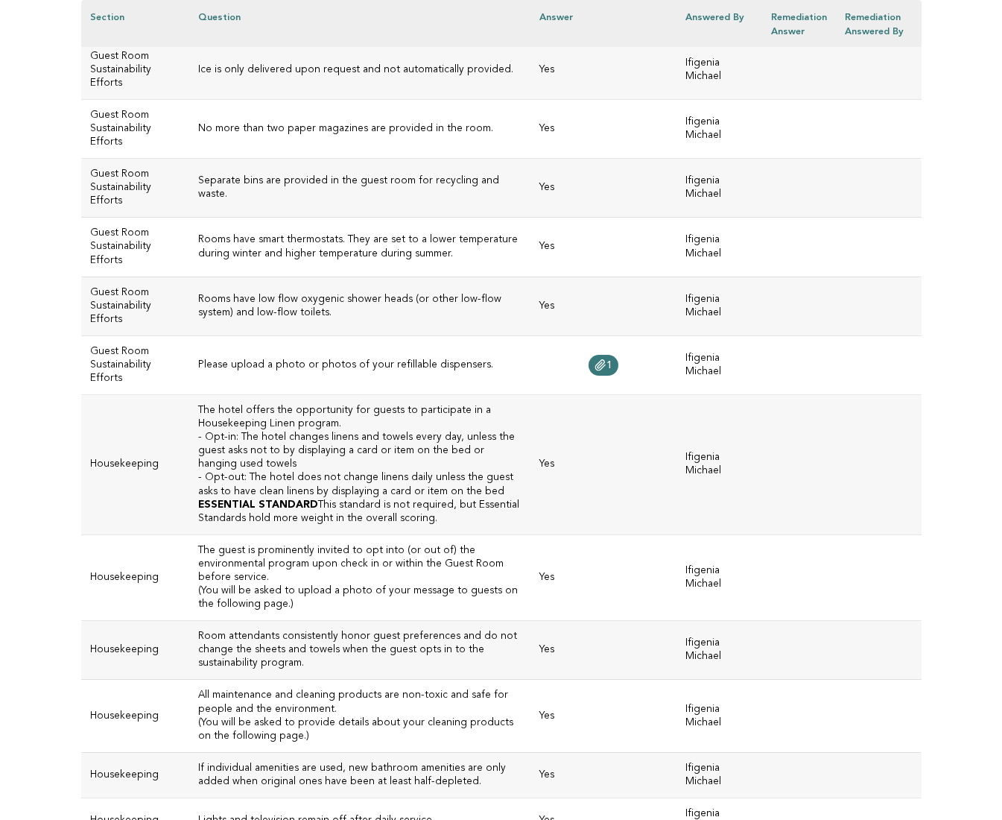
drag, startPoint x: 268, startPoint y: 288, endPoint x: 173, endPoint y: 256, distance: 100.6
copy h3 "The liquid soap, shampoo, lotion and other products are presented in refillable…"
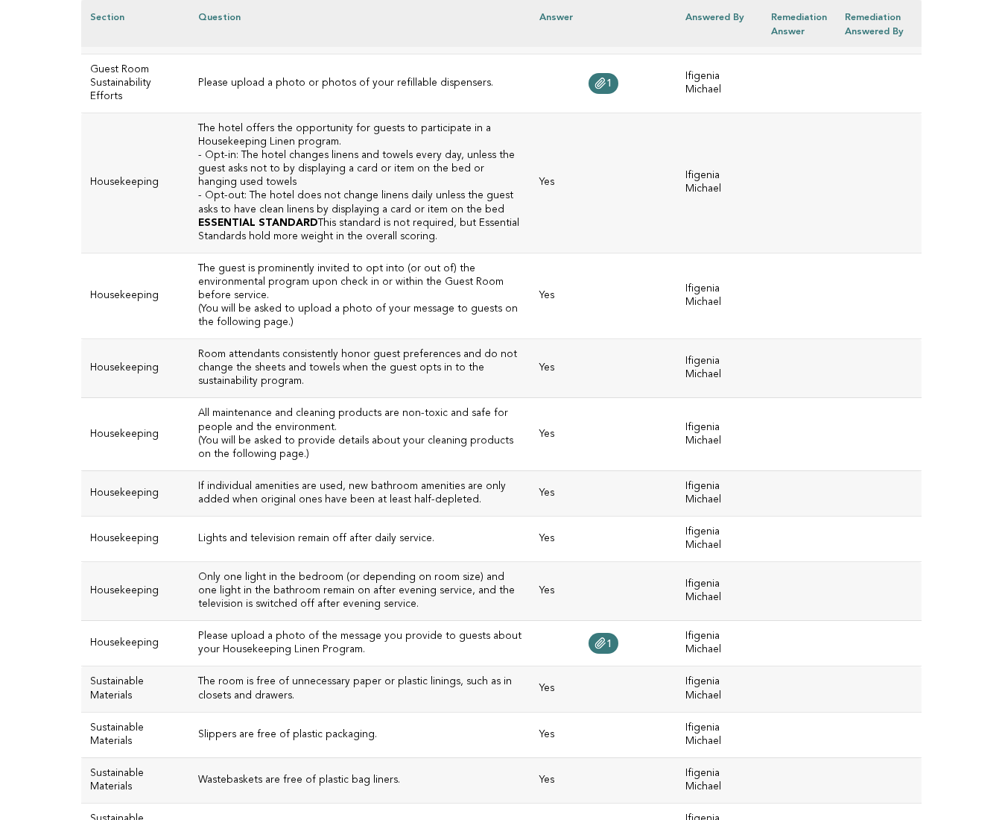
scroll to position [6825, 0]
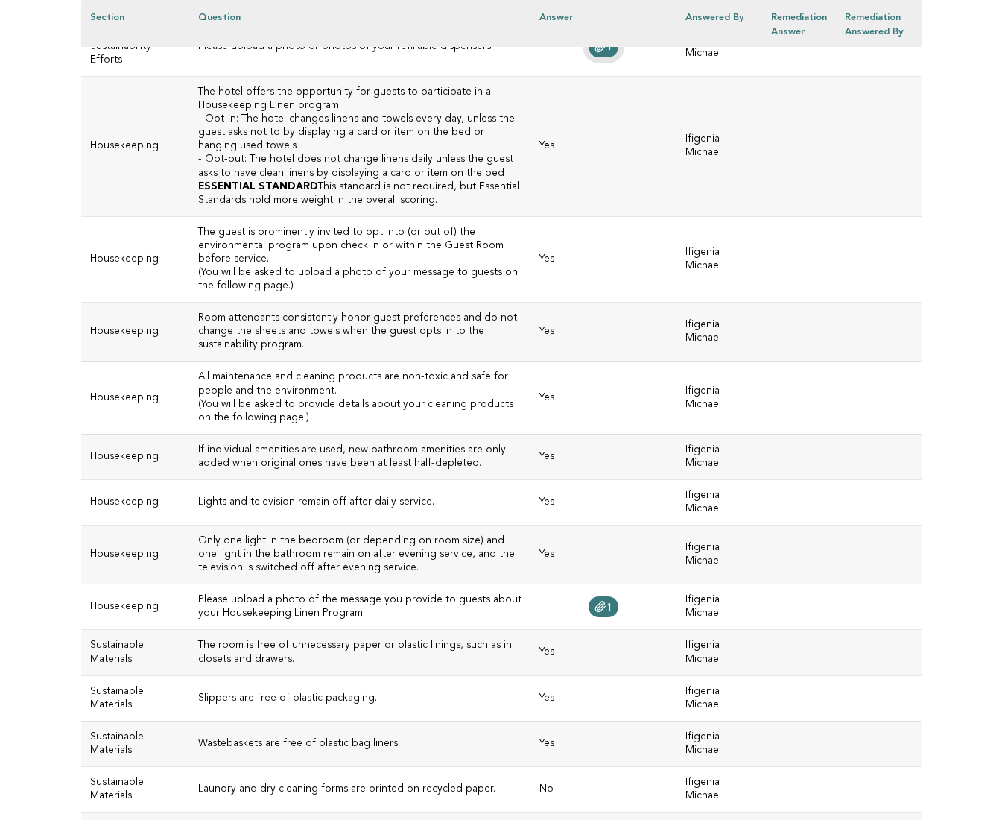
click at [607, 52] on span "1" at bounding box center [610, 47] width 6 height 10
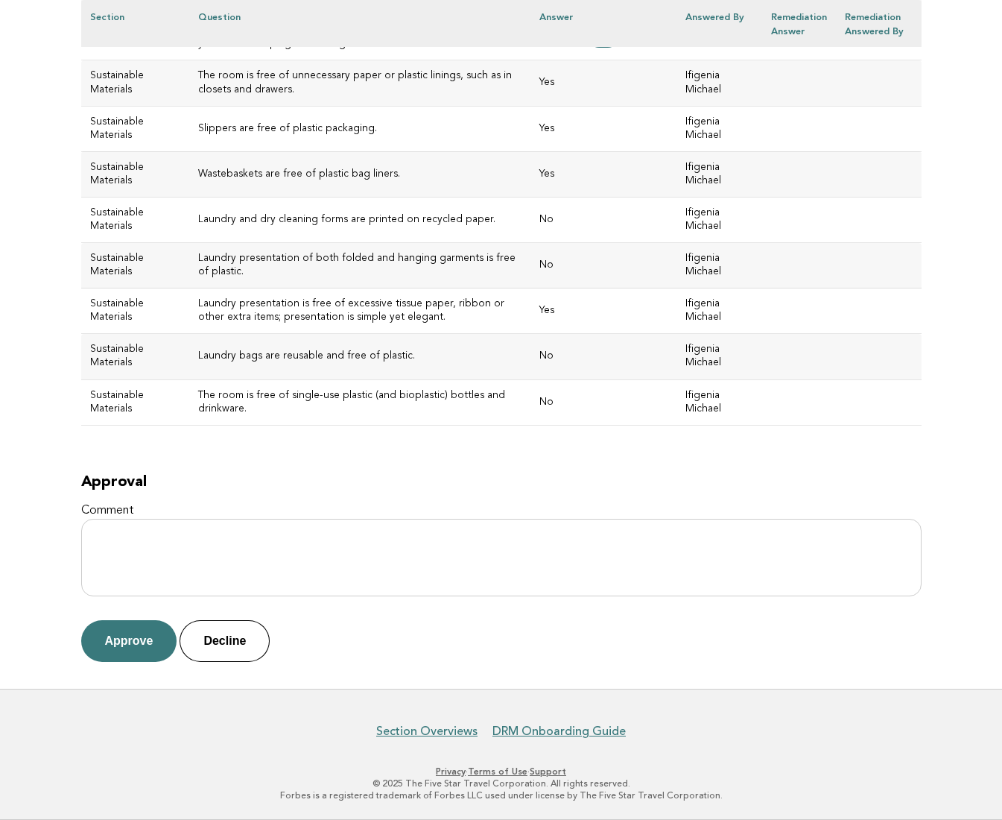
scroll to position [7724, 0]
click at [595, 43] on icon at bounding box center [601, 37] width 12 height 12
drag, startPoint x: 343, startPoint y: 468, endPoint x: 174, endPoint y: 450, distance: 170.8
click at [198, 416] on h3 "The room is free of single-use plastic (and bioplastic) bottles and drinkware." at bounding box center [360, 402] width 324 height 27
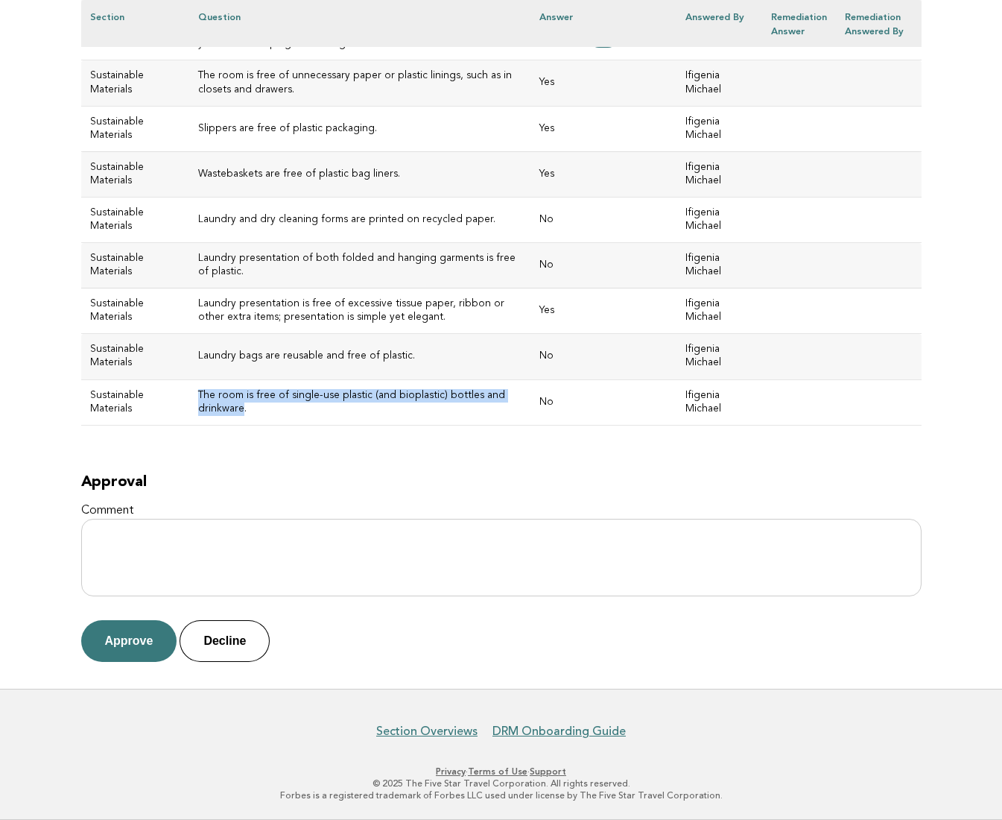
copy h3 "The room is free of single-use plastic (and bioplastic) bottles and drinkware"
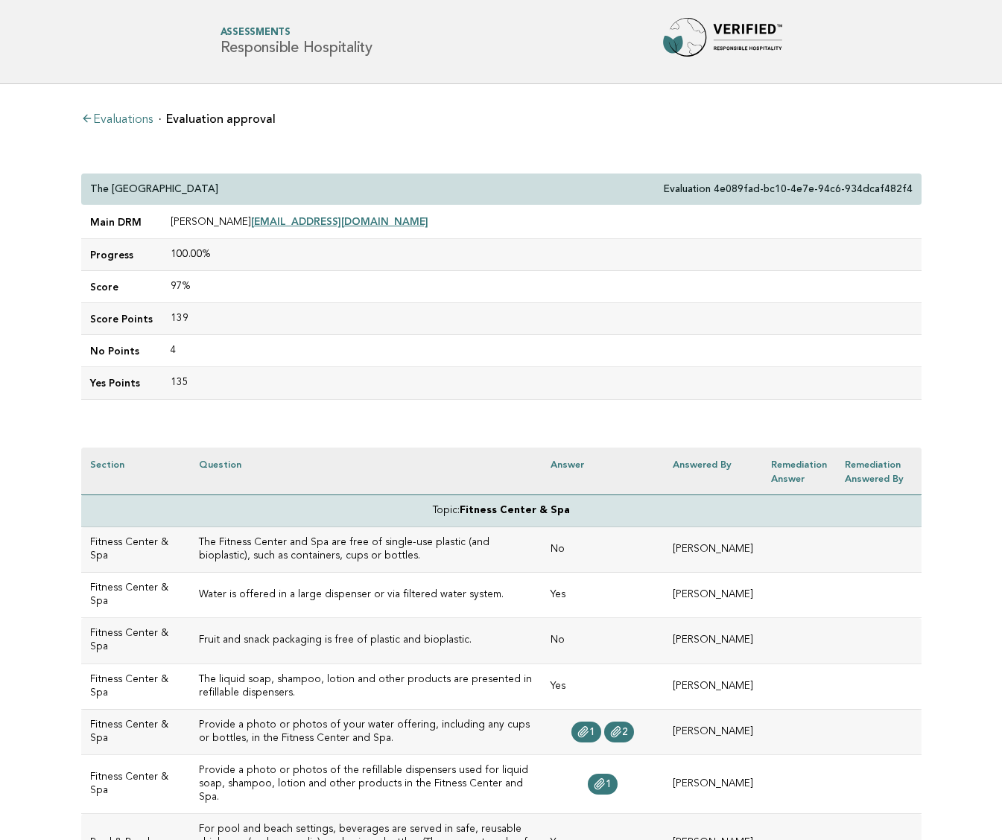
drag, startPoint x: 234, startPoint y: 180, endPoint x: 221, endPoint y: 191, distance: 17.5
click at [221, 191] on div "The St. Regis Aspen Resort Evaluation 4e089fad-bc10-4e7e-94c6-934dcaf482f4" at bounding box center [501, 190] width 840 height 32
copy p "The [GEOGRAPHIC_DATA]"
drag, startPoint x: 356, startPoint y: 221, endPoint x: 238, endPoint y: 224, distance: 118.5
click at [238, 224] on td "[PERSON_NAME] [EMAIL_ADDRESS][DOMAIN_NAME]" at bounding box center [542, 223] width 760 height 34
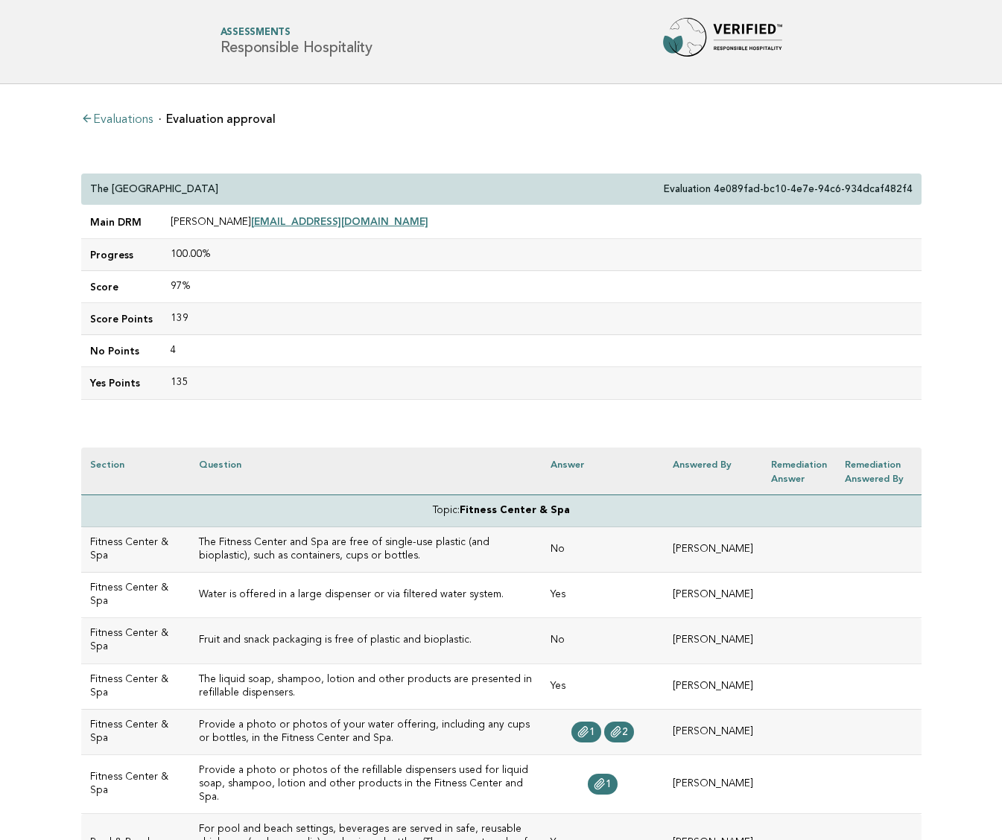
copy td "[EMAIL_ADDRESS][DOMAIN_NAME]"
click at [405, 227] on td "[PERSON_NAME] [EMAIL_ADDRESS][DOMAIN_NAME]" at bounding box center [542, 223] width 760 height 34
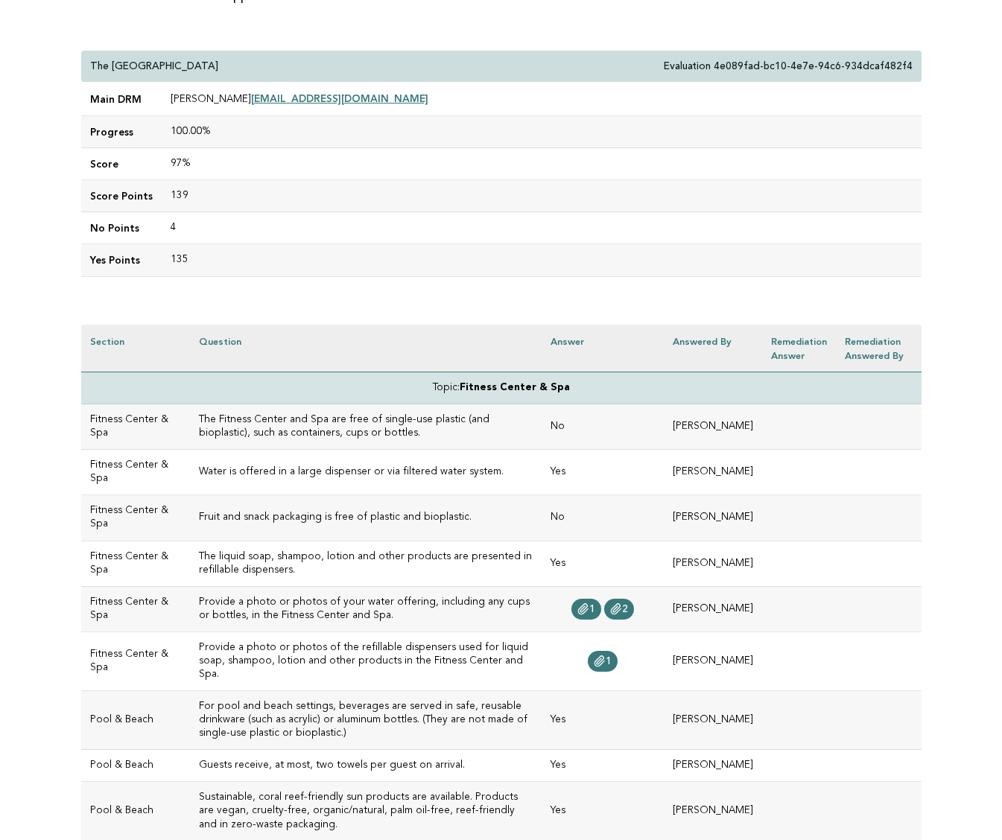
scroll to position [124, 0]
click at [326, 433] on h3 "The Fitness Center and Spa are free of single-use plastic (and bioplastic), suc…" at bounding box center [366, 425] width 334 height 27
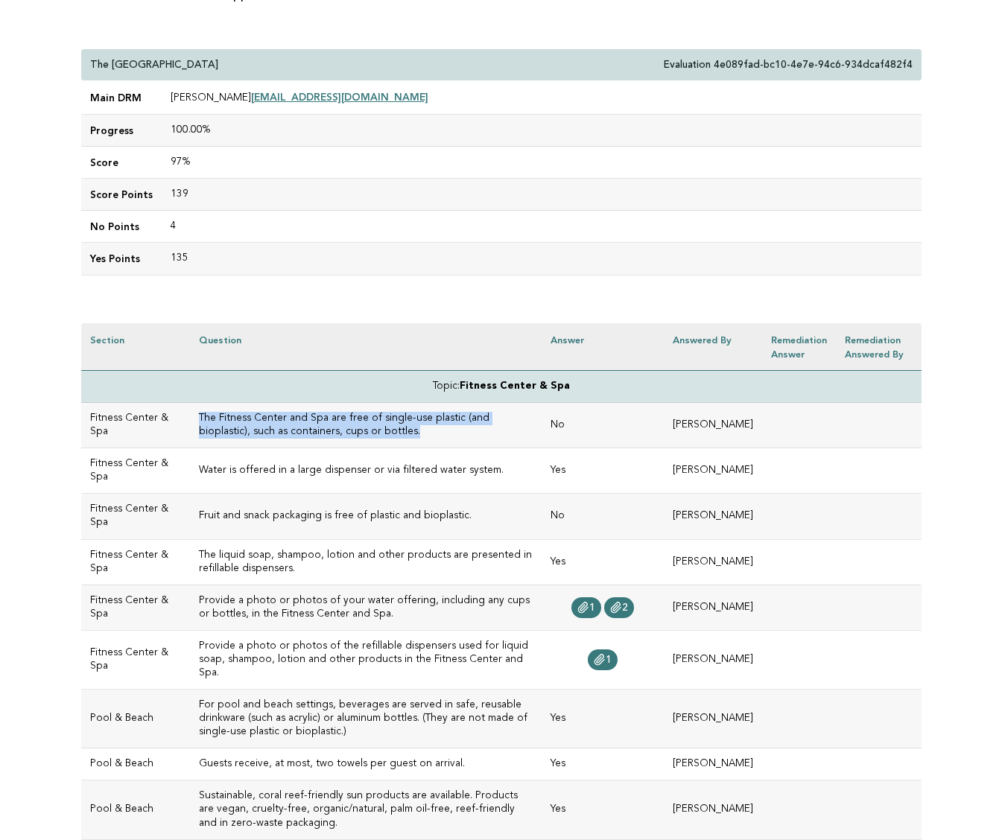
drag, startPoint x: 325, startPoint y: 433, endPoint x: 176, endPoint y: 416, distance: 150.0
click at [190, 416] on td "The Fitness Center and Spa are free of single-use plastic (and bioplastic), suc…" at bounding box center [366, 425] width 352 height 45
copy h3 "The Fitness Center and Spa are free of single-use plastic (and bioplastic), suc…"
click at [589, 604] on icon at bounding box center [584, 608] width 10 height 10
click at [621, 604] on icon at bounding box center [617, 608] width 10 height 10
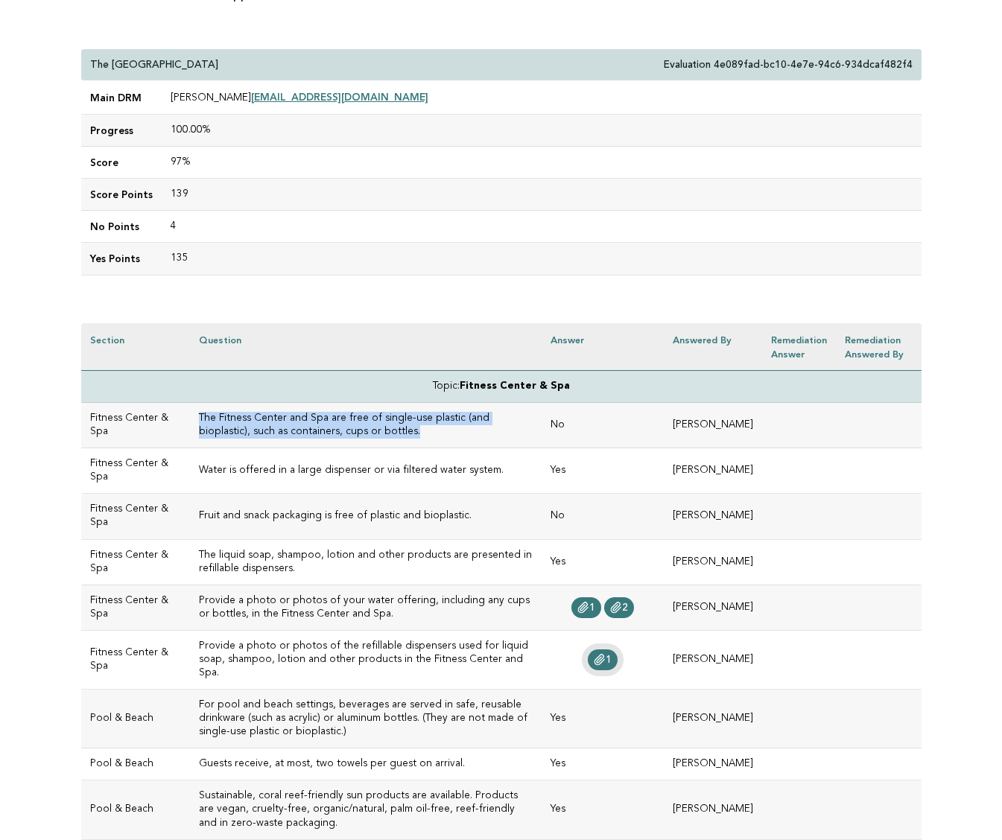
click at [612, 655] on span "1" at bounding box center [609, 660] width 6 height 10
click at [595, 603] on span "1" at bounding box center [592, 608] width 6 height 10
click at [634, 598] on link "2" at bounding box center [619, 608] width 30 height 21
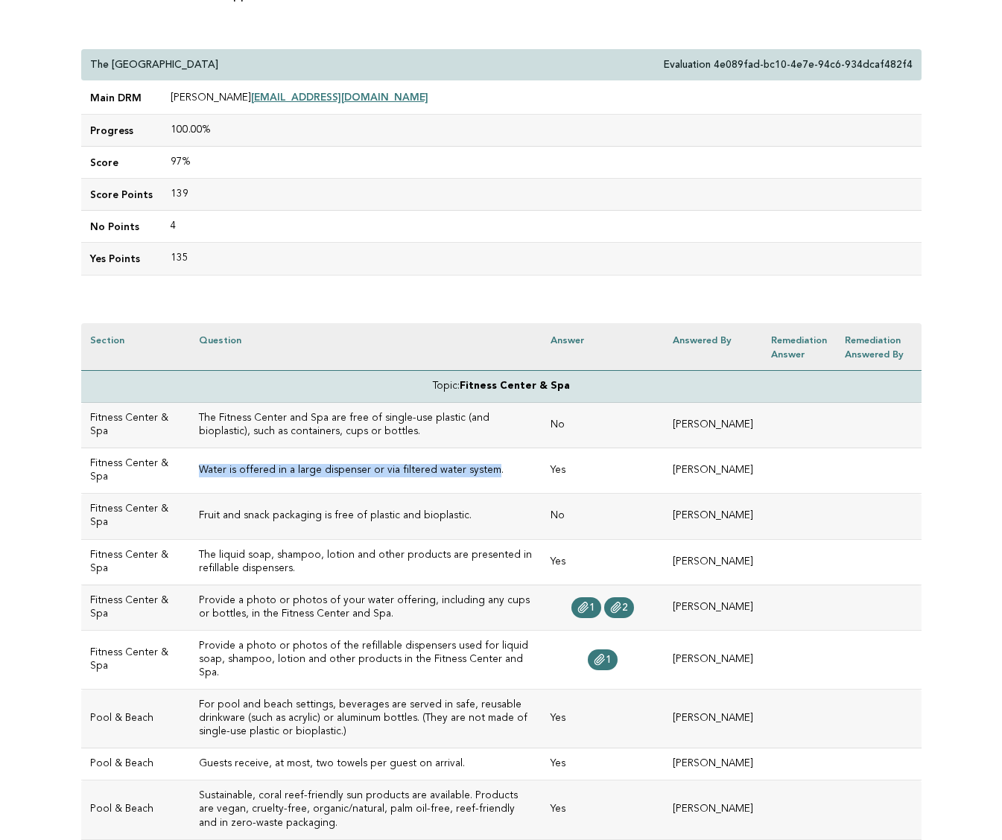
drag, startPoint x: 466, startPoint y: 467, endPoint x: 181, endPoint y: 470, distance: 285.4
click at [199, 470] on h3 "Water is offered in a large dispenser or via filtered water system." at bounding box center [366, 470] width 334 height 13
copy h3 "Water is offered in a large dispenser or via filtered water system"
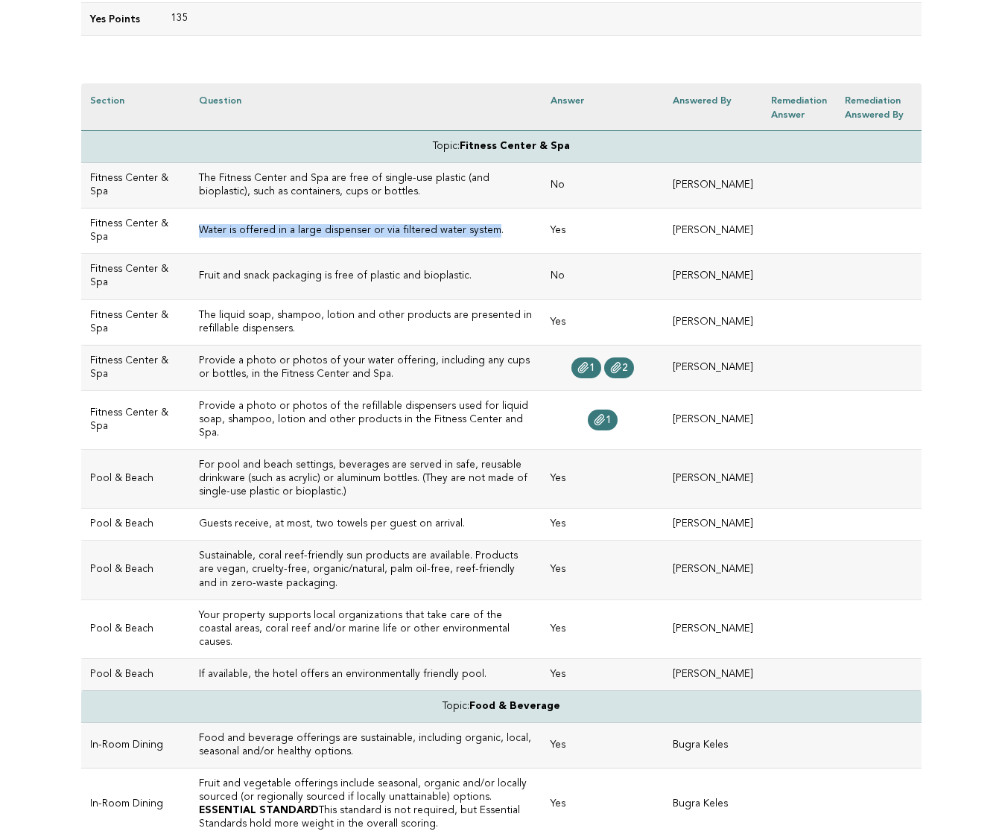
scroll to position [388, 0]
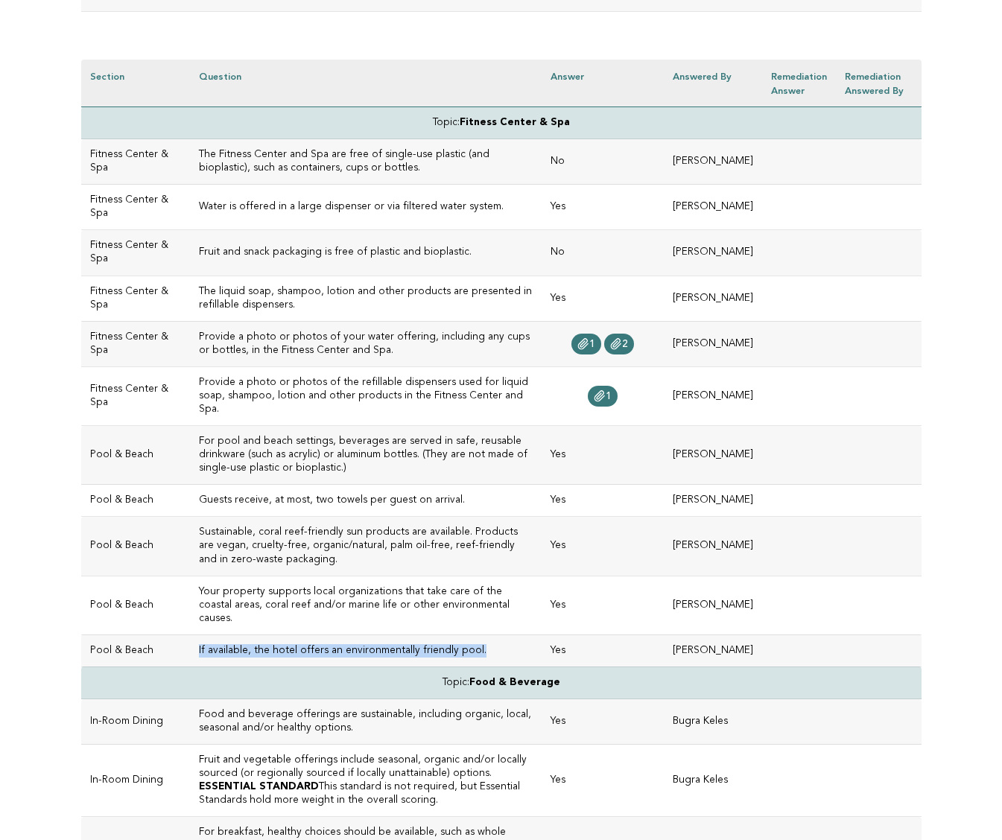
drag, startPoint x: 459, startPoint y: 611, endPoint x: 179, endPoint y: 617, distance: 280.2
click at [190, 635] on td "If available, the hotel offers an environmentally friendly pool." at bounding box center [366, 651] width 352 height 32
copy h3 "If available, the hotel offers an environmentally friendly pool."
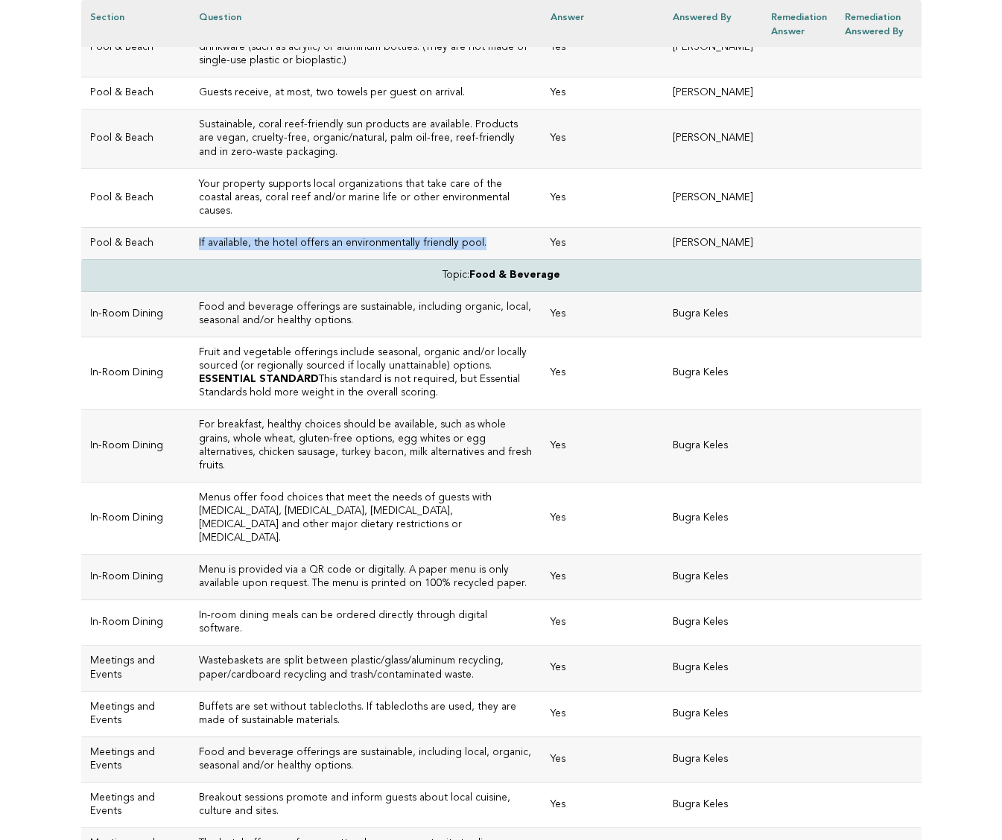
scroll to position [803, 0]
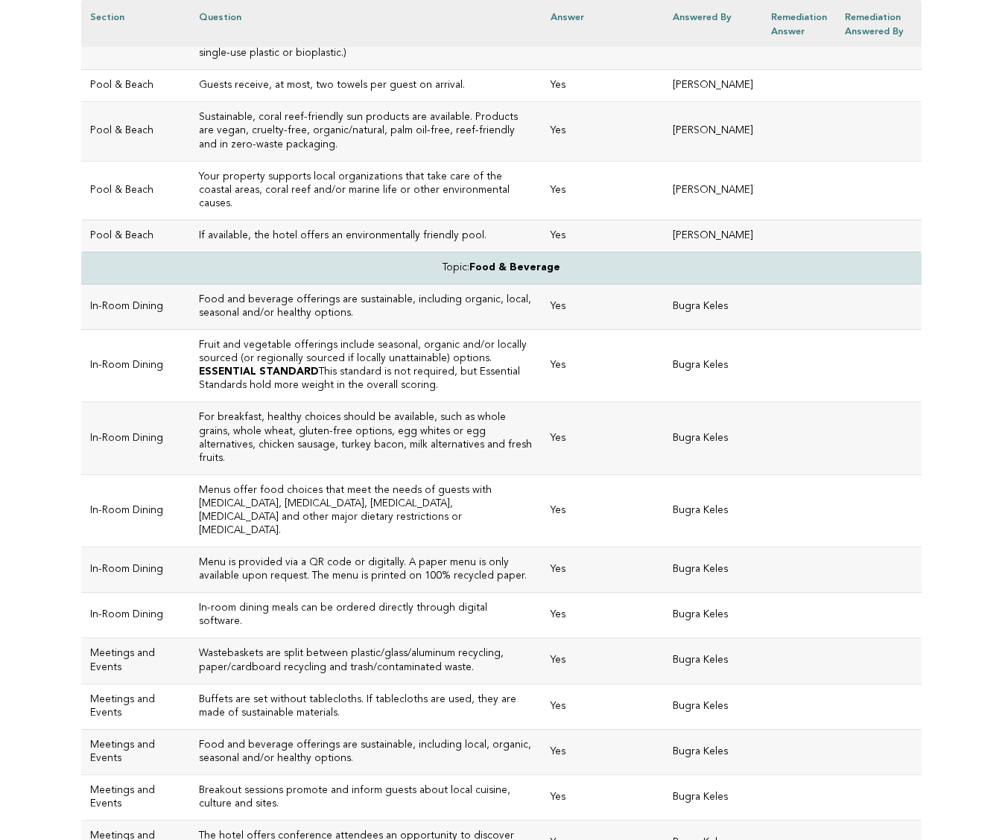
click at [433, 648] on h3 "Wastebaskets are split between plastic/glass/aluminum recycling, paper/cardboar…" at bounding box center [366, 661] width 334 height 27
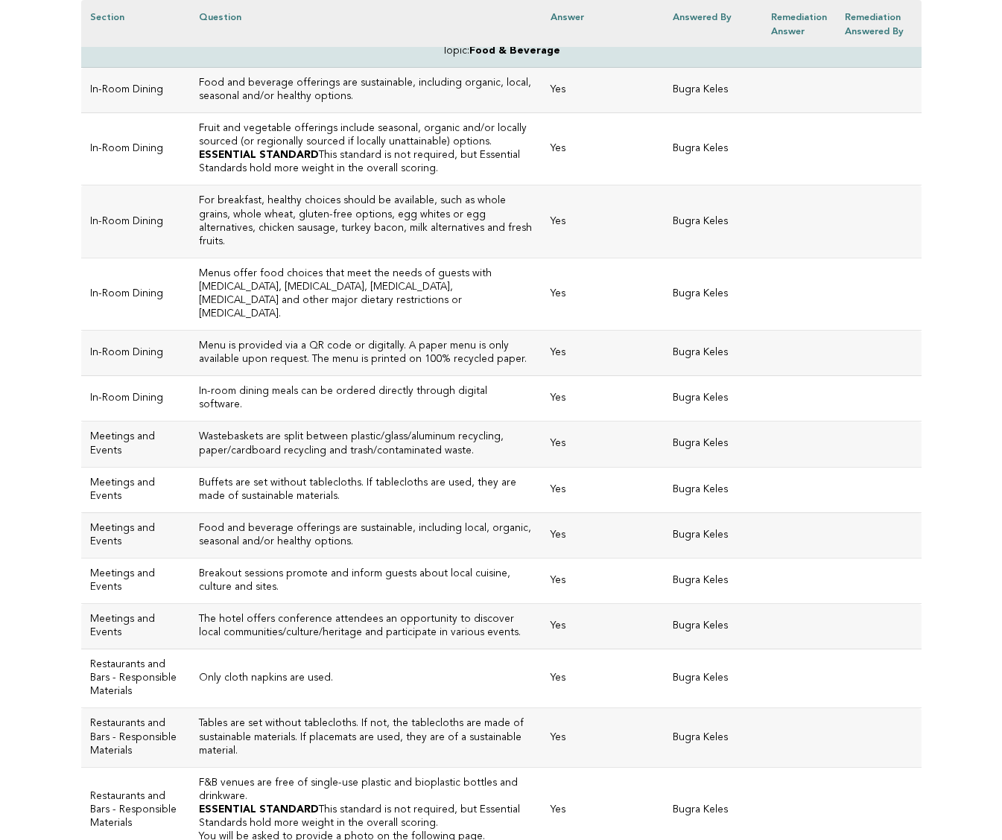
scroll to position [1022, 0]
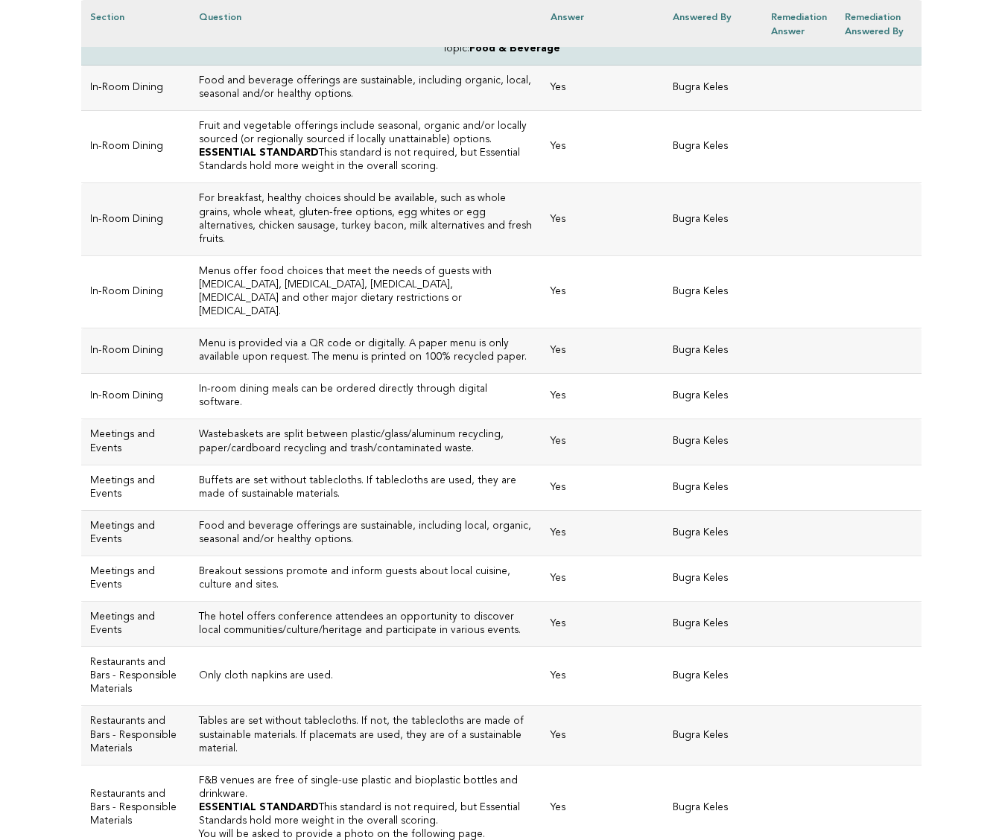
click at [493, 611] on h3 "The hotel offers conference attendees an opportunity to discover local communit…" at bounding box center [366, 624] width 334 height 27
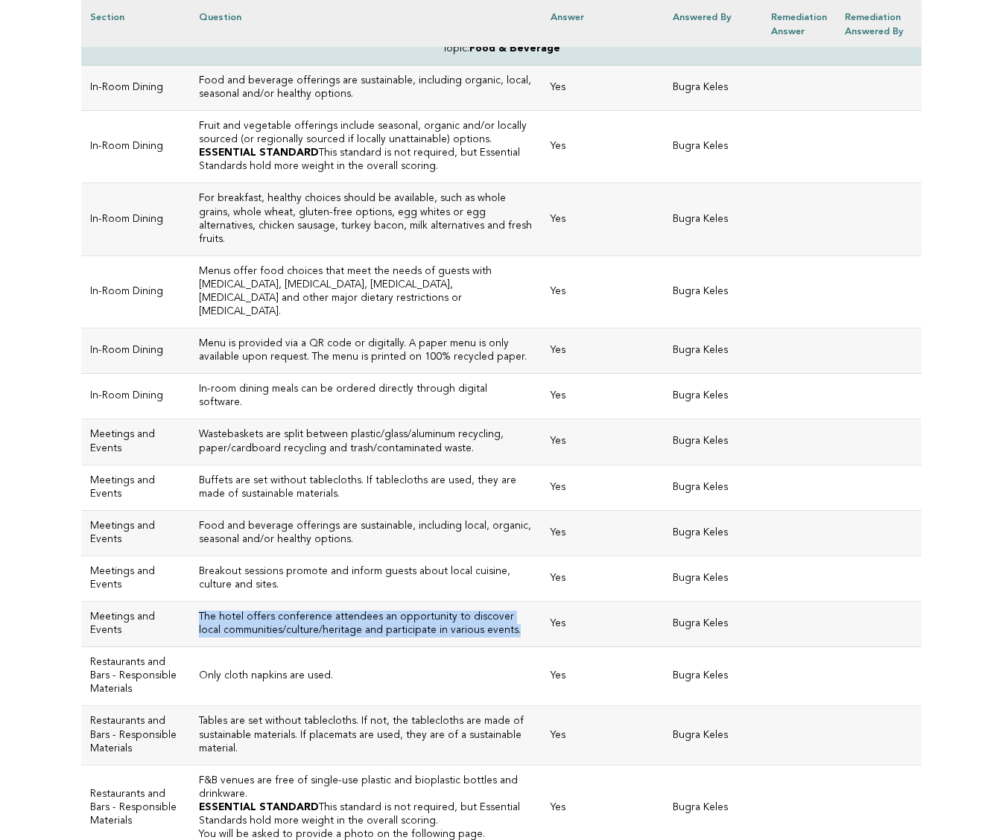
drag, startPoint x: 474, startPoint y: 540, endPoint x: 176, endPoint y: 534, distance: 298.1
click at [190, 602] on td "The hotel offers conference attendees an opportunity to discover local communit…" at bounding box center [366, 624] width 352 height 45
copy h3 "The hotel offers conference attendees an opportunity to discover local communit…"
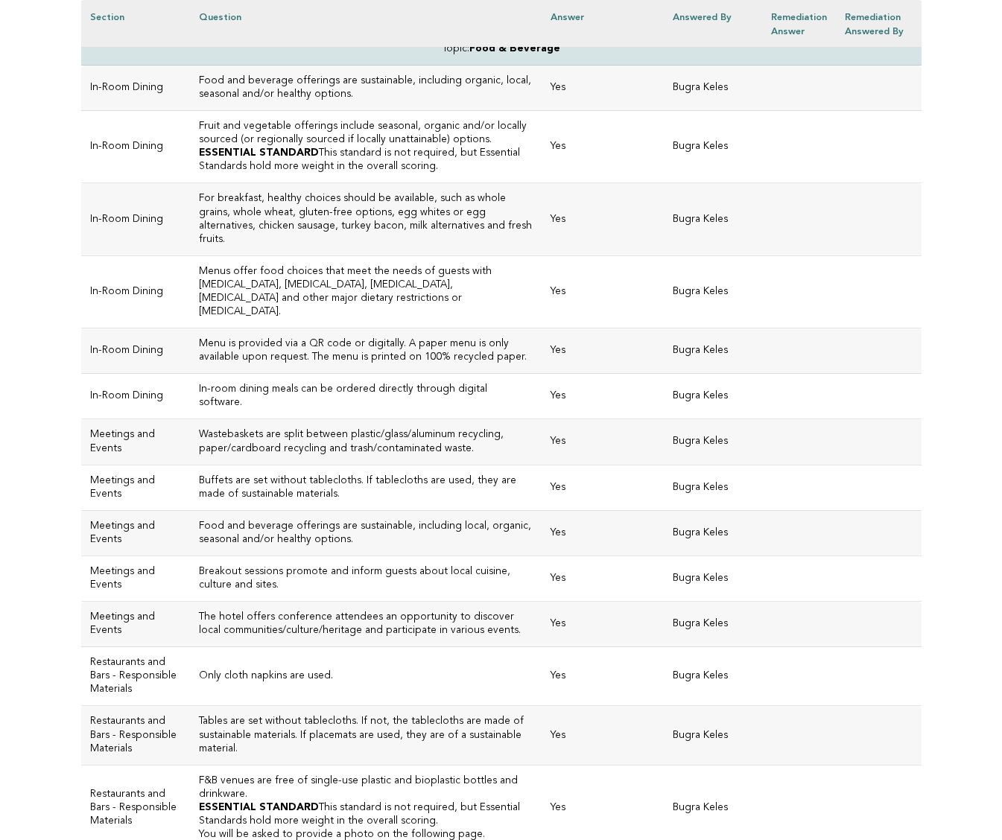
click at [533, 566] on h3 "Breakout sessions promote and inform guests about local cuisine, culture and si…" at bounding box center [366, 579] width 334 height 27
drag, startPoint x: 558, startPoint y: 493, endPoint x: 178, endPoint y: 495, distance: 380.0
click at [190, 556] on td "Breakout sessions promote and inform guests about local cuisine, culture and si…" at bounding box center [366, 578] width 352 height 45
copy h3 "Breakout sessions promote and inform guests about local cuisine, culture and si…"
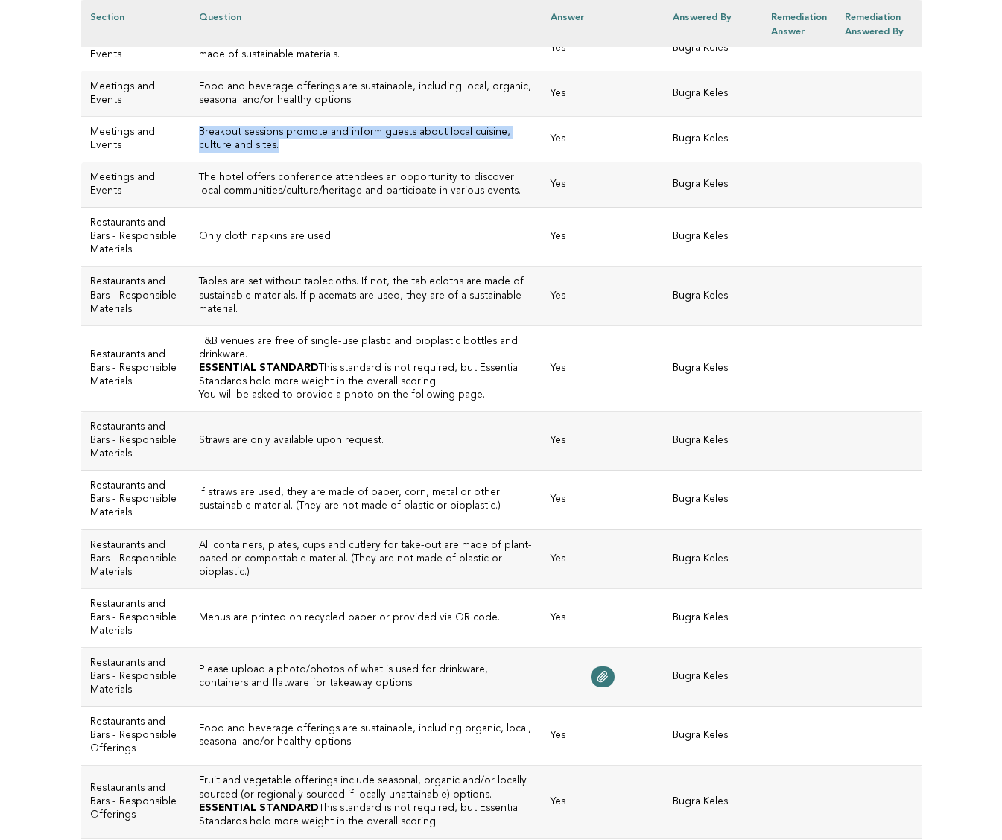
scroll to position [1463, 0]
click at [608, 671] on icon at bounding box center [603, 676] width 10 height 10
drag, startPoint x: 273, startPoint y: 665, endPoint x: 256, endPoint y: 670, distance: 17.0
click at [256, 670] on h3 "Please upload a photo/photos of what is used for drinkware, containers and flat…" at bounding box center [366, 675] width 334 height 27
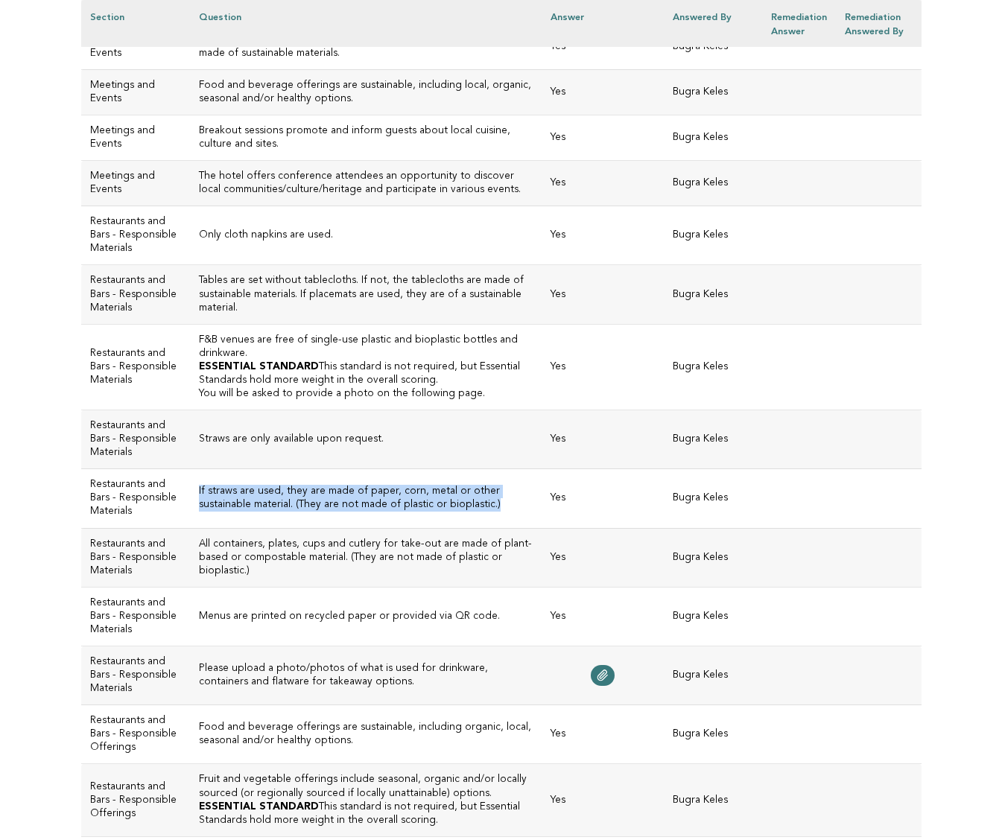
drag, startPoint x: 377, startPoint y: 452, endPoint x: 177, endPoint y: 441, distance: 200.0
click at [190, 469] on td "If straws are used, they are made of paper, corn, metal or other sustainable ma…" at bounding box center [366, 498] width 352 height 59
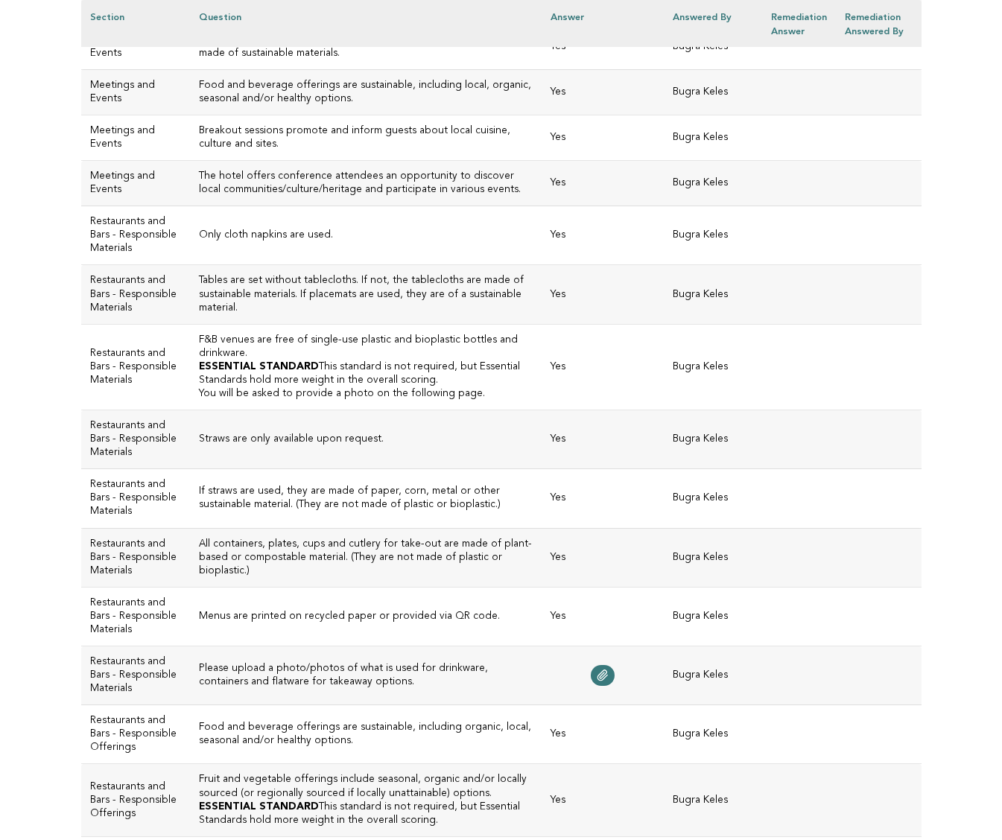
click at [490, 538] on h3 "All containers, plates, cups and cutlery for take-out are made of plant-based o…" at bounding box center [366, 558] width 334 height 40
drag, startPoint x: 490, startPoint y: 527, endPoint x: 429, endPoint y: 523, distance: 60.5
click at [429, 538] on h3 "All containers, plates, cups and cutlery for take-out are made of plant-based o…" at bounding box center [366, 558] width 334 height 40
click at [525, 538] on h3 "All containers, plates, cups and cutlery for take-out are made of plant-based o…" at bounding box center [366, 558] width 334 height 40
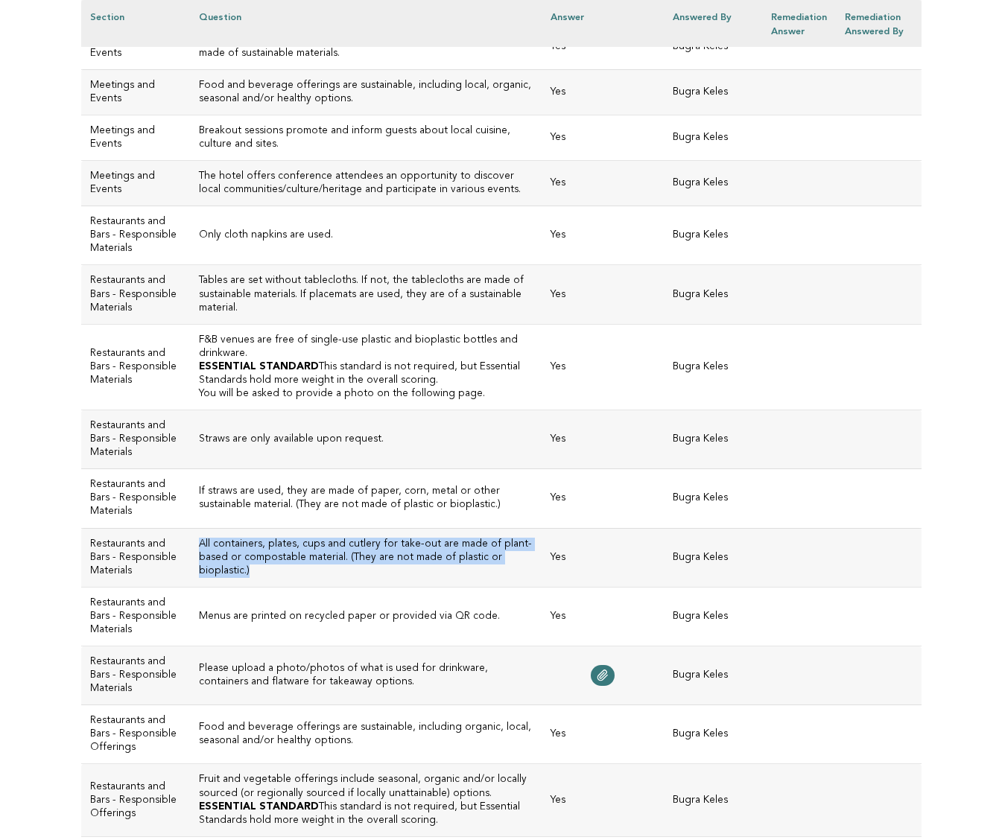
drag, startPoint x: 481, startPoint y: 521, endPoint x: 177, endPoint y: 511, distance: 304.2
click at [190, 528] on td "All containers, plates, cups and cutlery for take-out are made of plant-based o…" at bounding box center [366, 557] width 352 height 59
copy h3 "All containers, plates, cups and cutlery for take-out are made of plant-based o…"
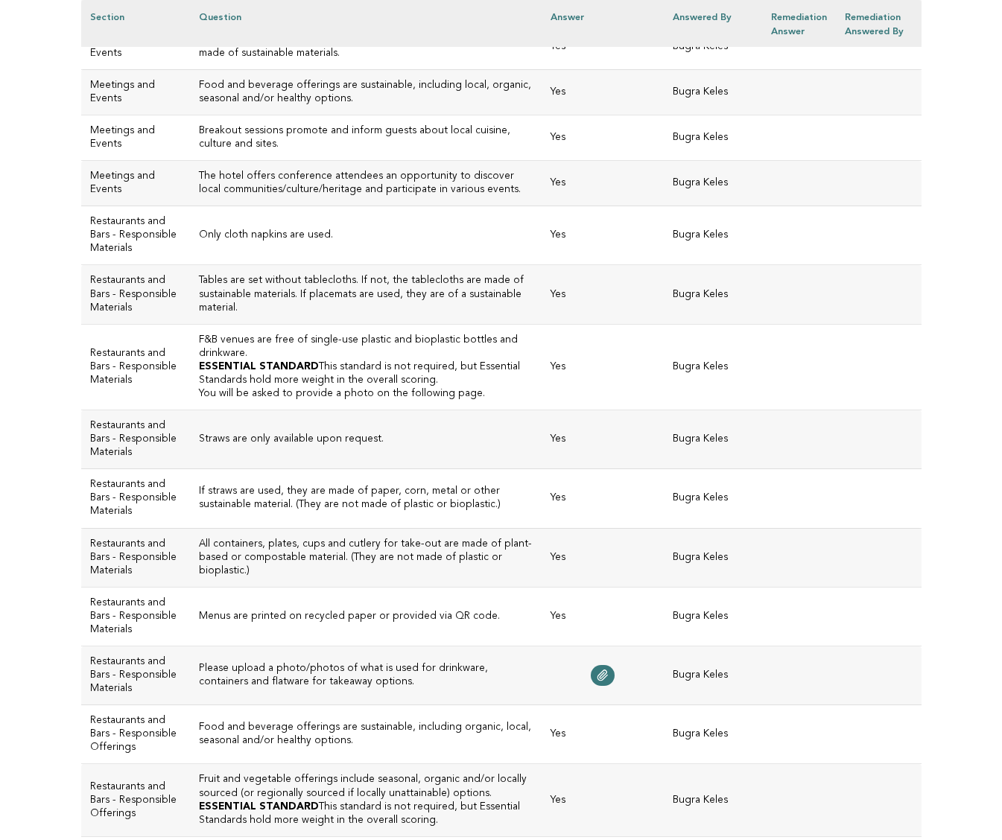
click at [365, 668] on h3 "Please upload a photo/photos of what is used for drinkware, containers and flat…" at bounding box center [366, 675] width 334 height 27
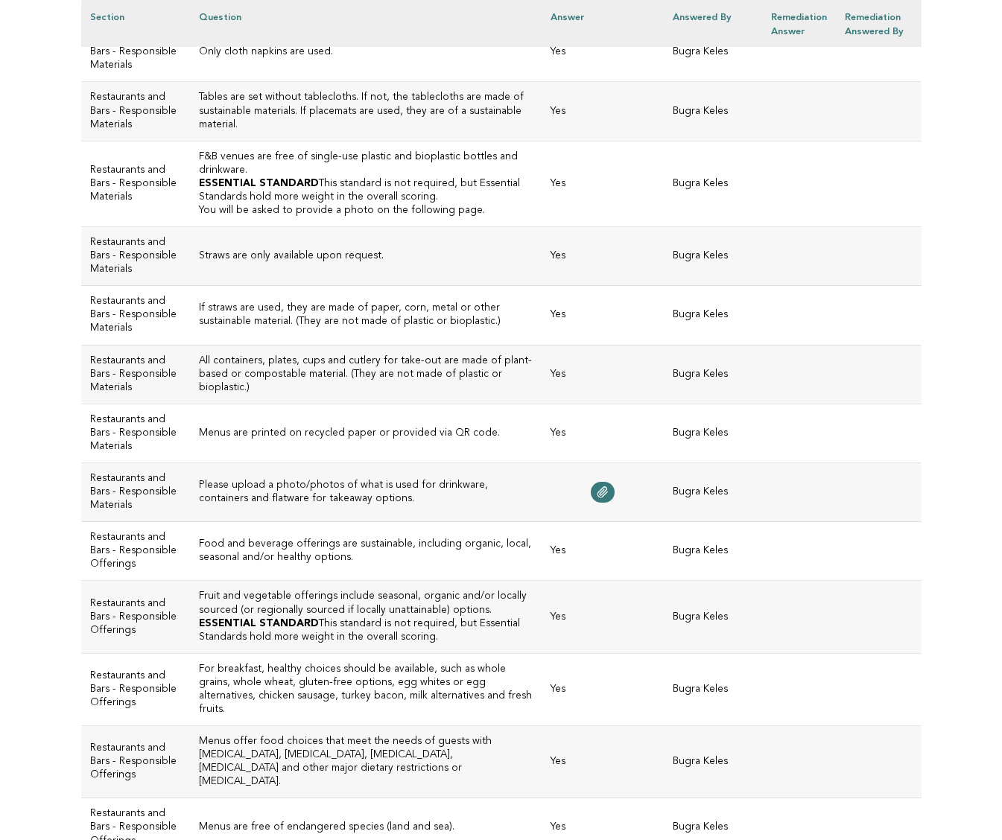
scroll to position [1652, 0]
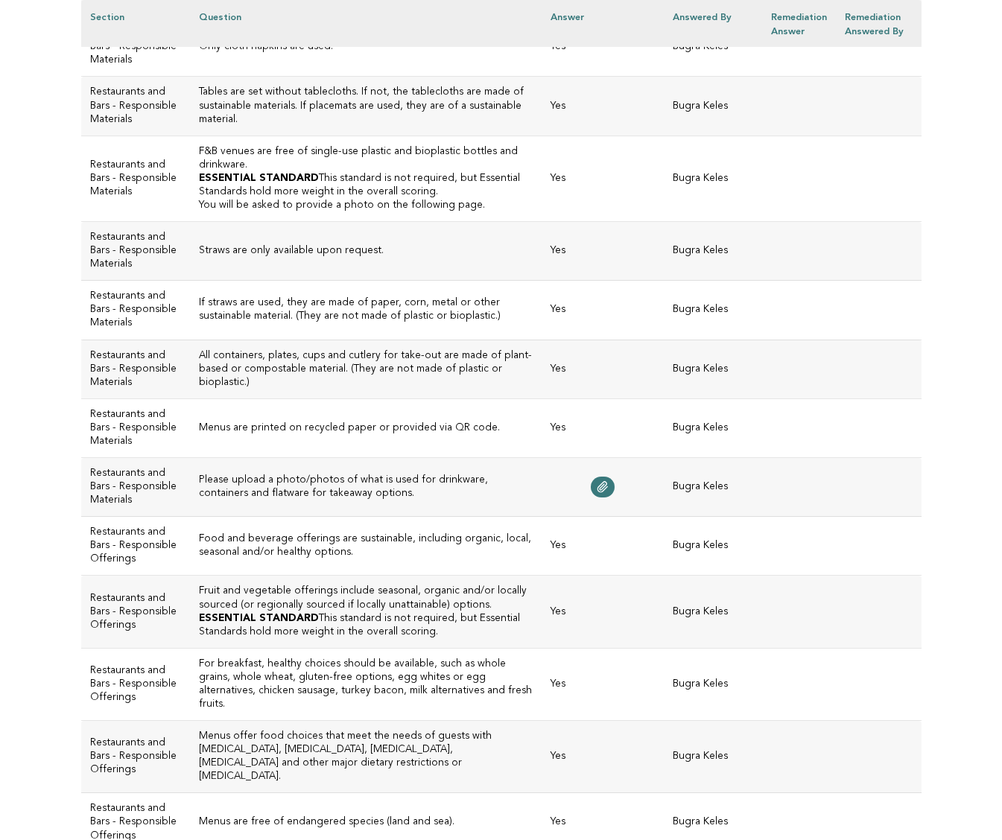
click at [311, 555] on h3 "Food and beverage offerings are sustainable, including organic, local, seasonal…" at bounding box center [366, 546] width 334 height 27
click at [291, 548] on h3 "Food and beverage offerings are sustainable, including organic, local, seasonal…" at bounding box center [366, 546] width 334 height 27
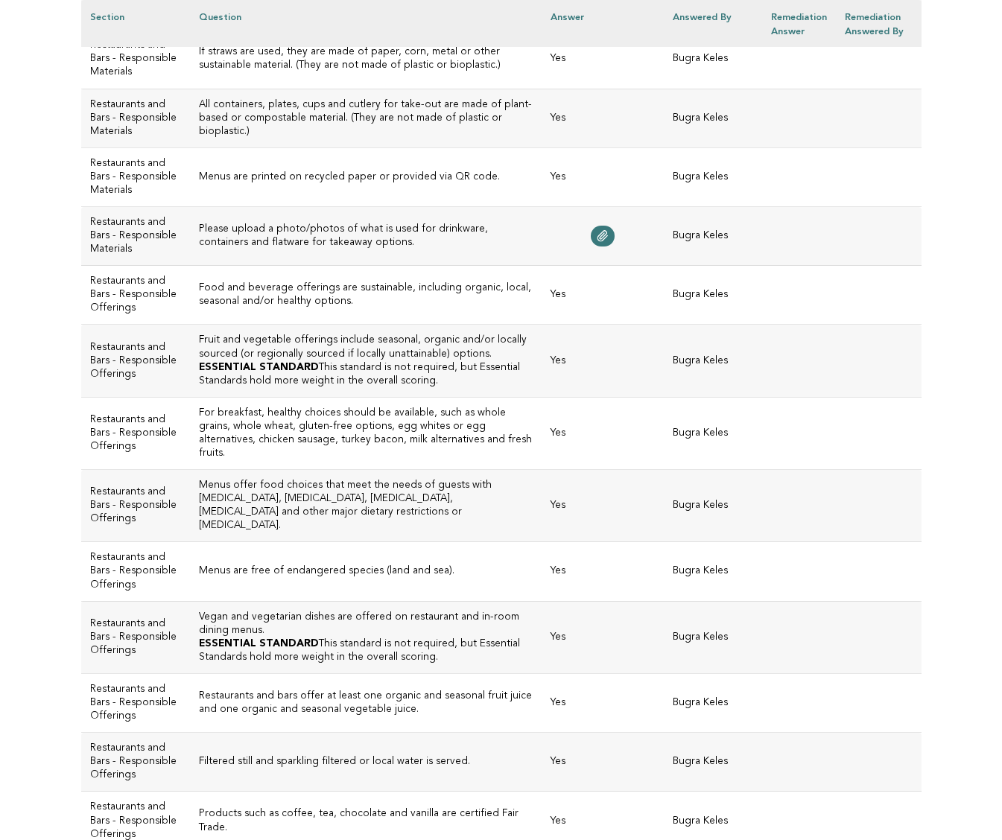
scroll to position [1907, 0]
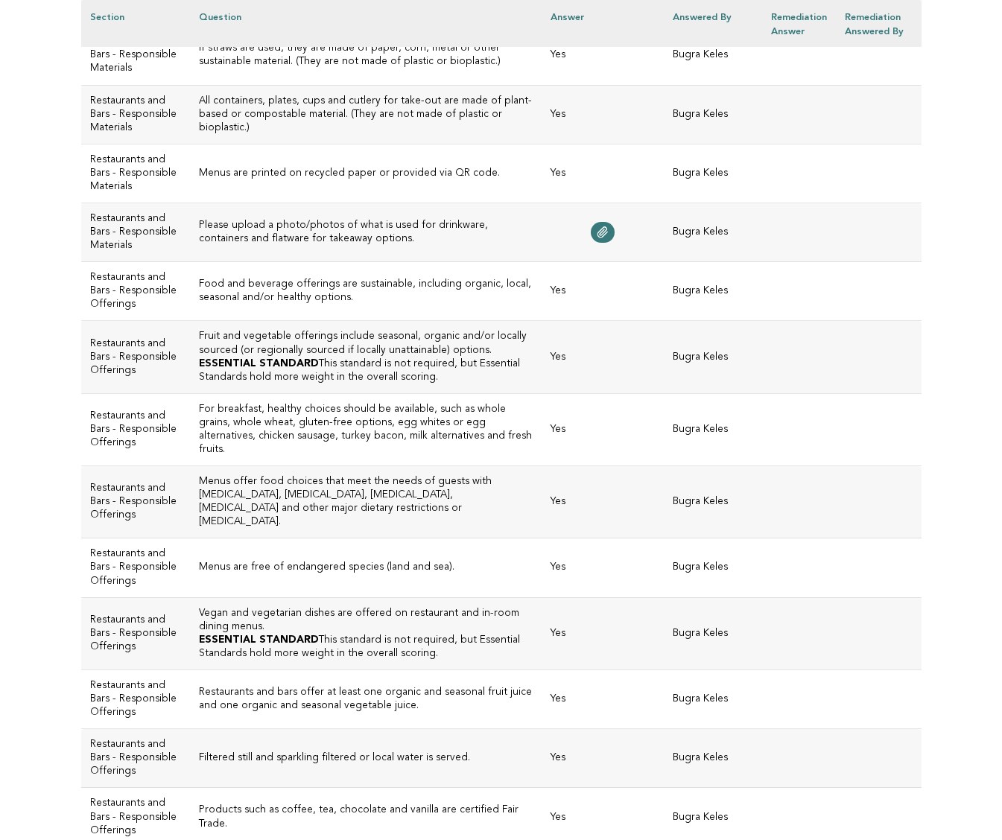
click at [342, 457] on td "For breakfast, healthy choices should be available, such as whole grains, whole…" at bounding box center [366, 429] width 352 height 72
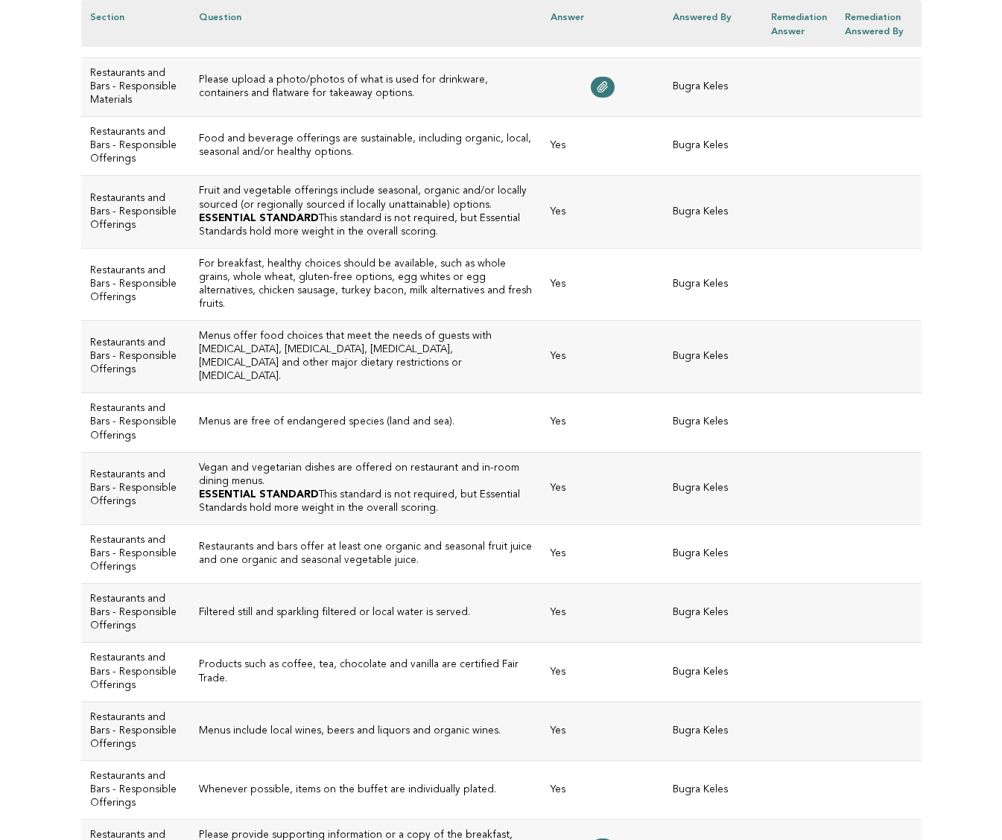
scroll to position [2055, 0]
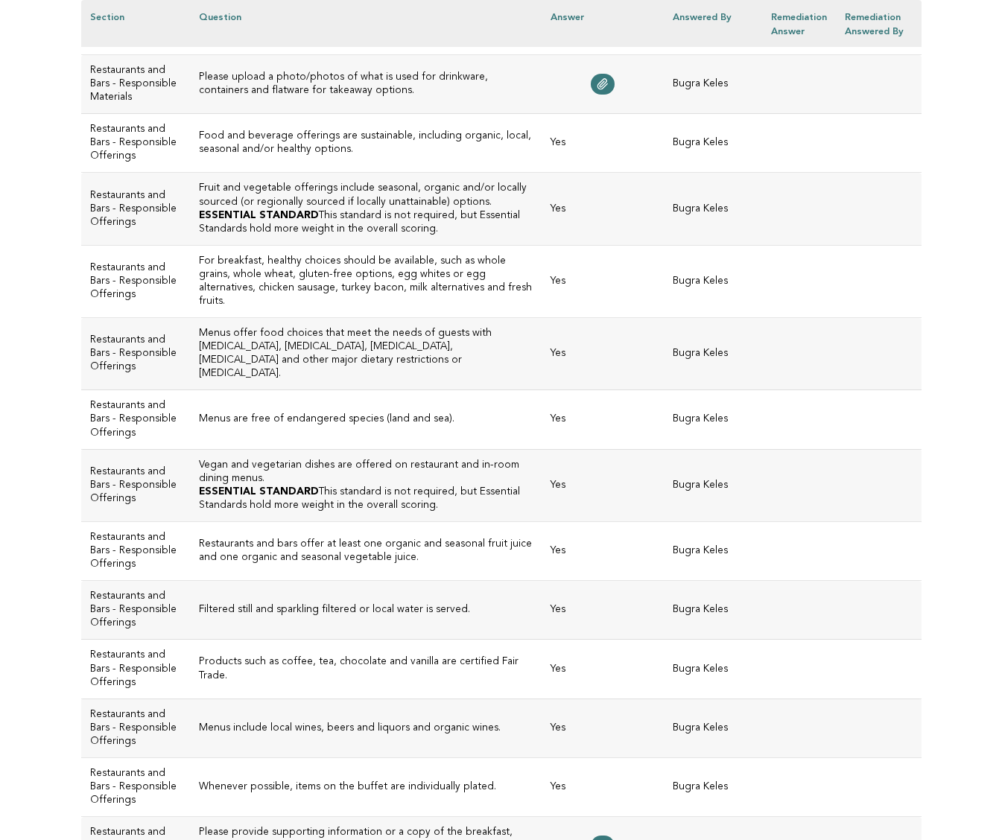
click at [426, 426] on h3 "Menus are free of endangered species (land and sea)." at bounding box center [366, 419] width 334 height 13
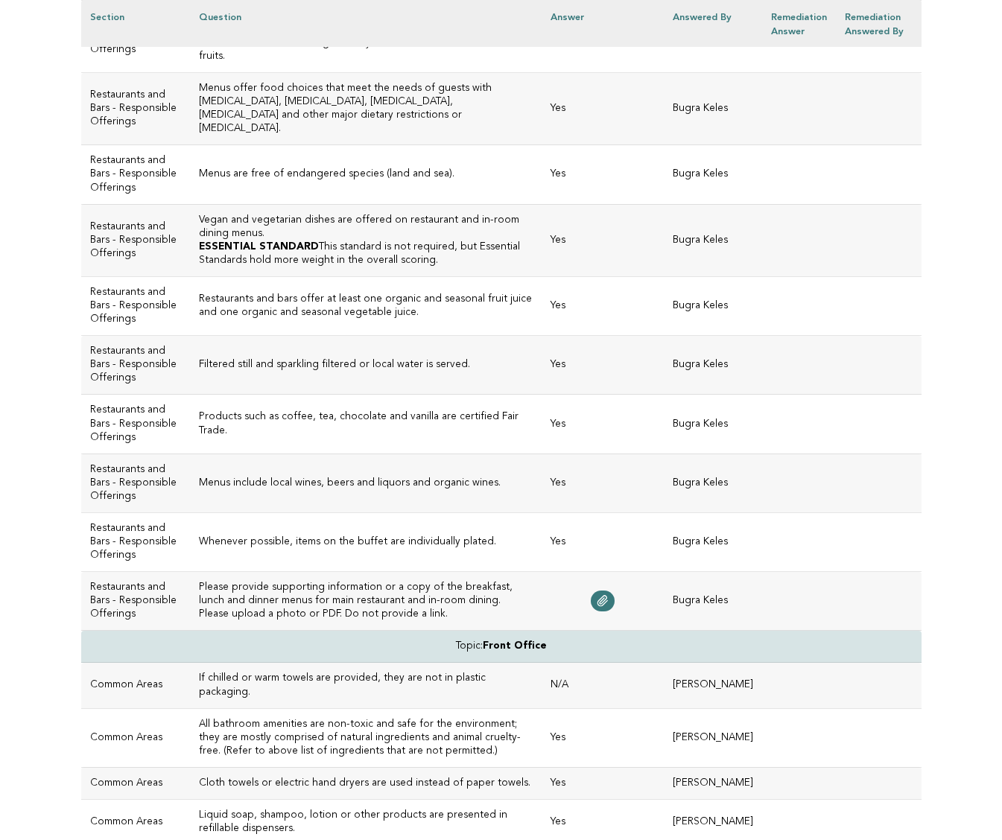
scroll to position [2302, 0]
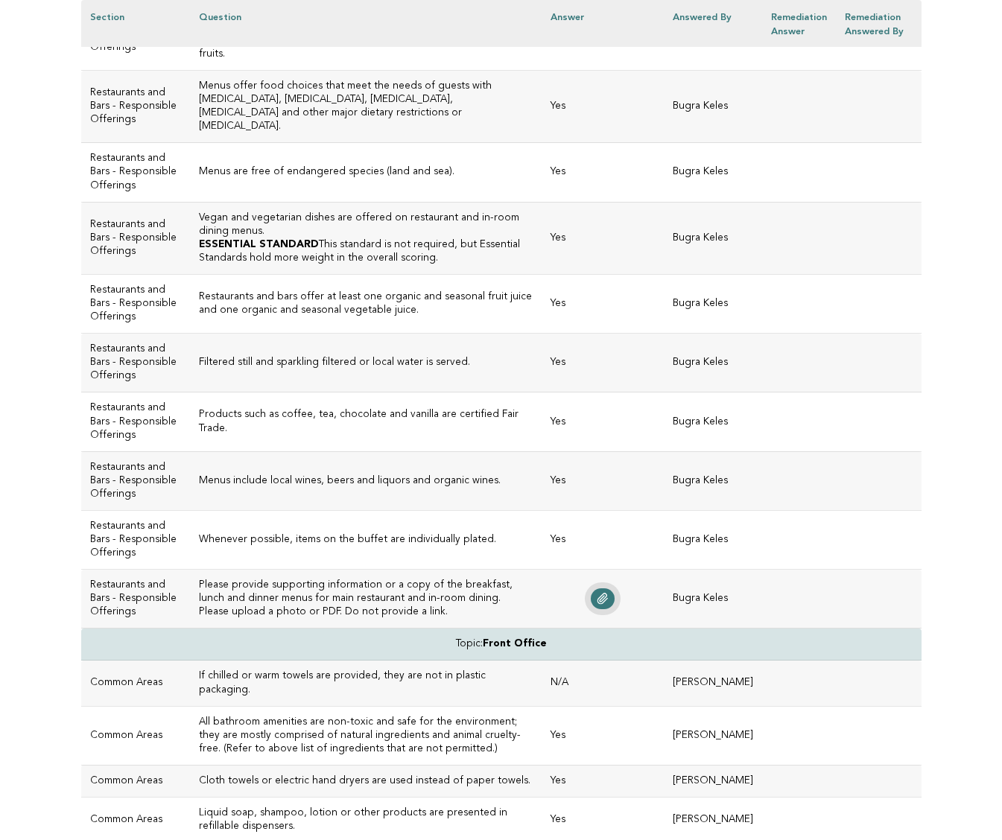
click at [609, 605] on icon at bounding box center [603, 599] width 12 height 12
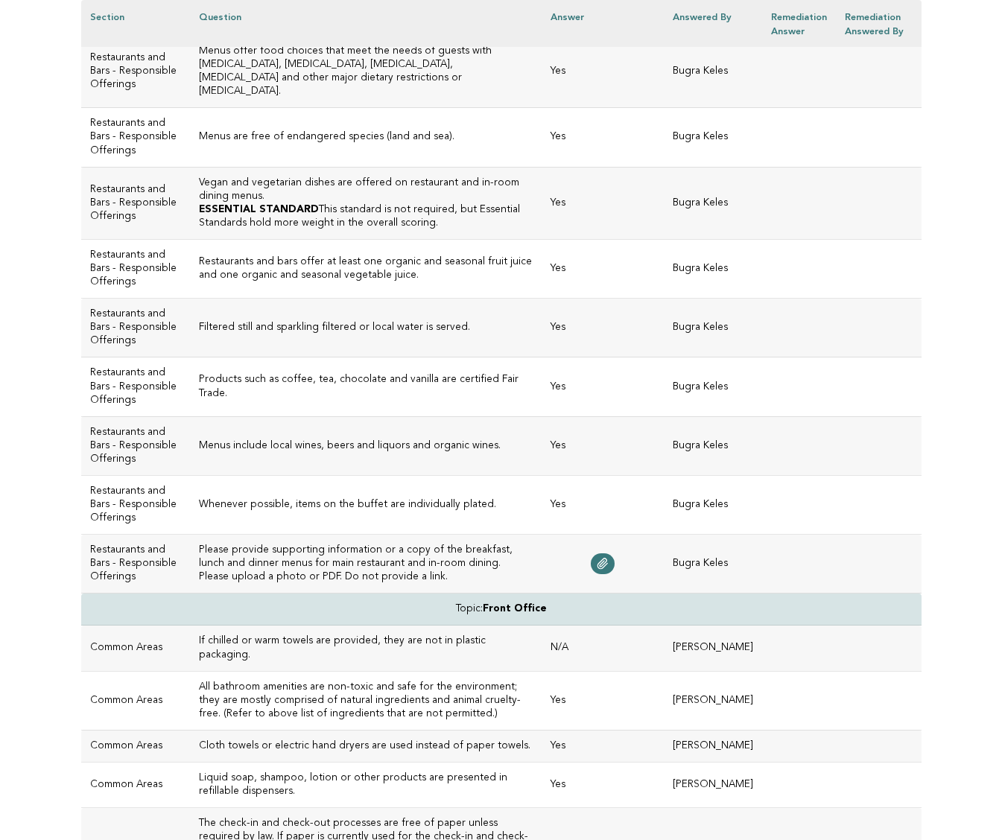
scroll to position [2341, 0]
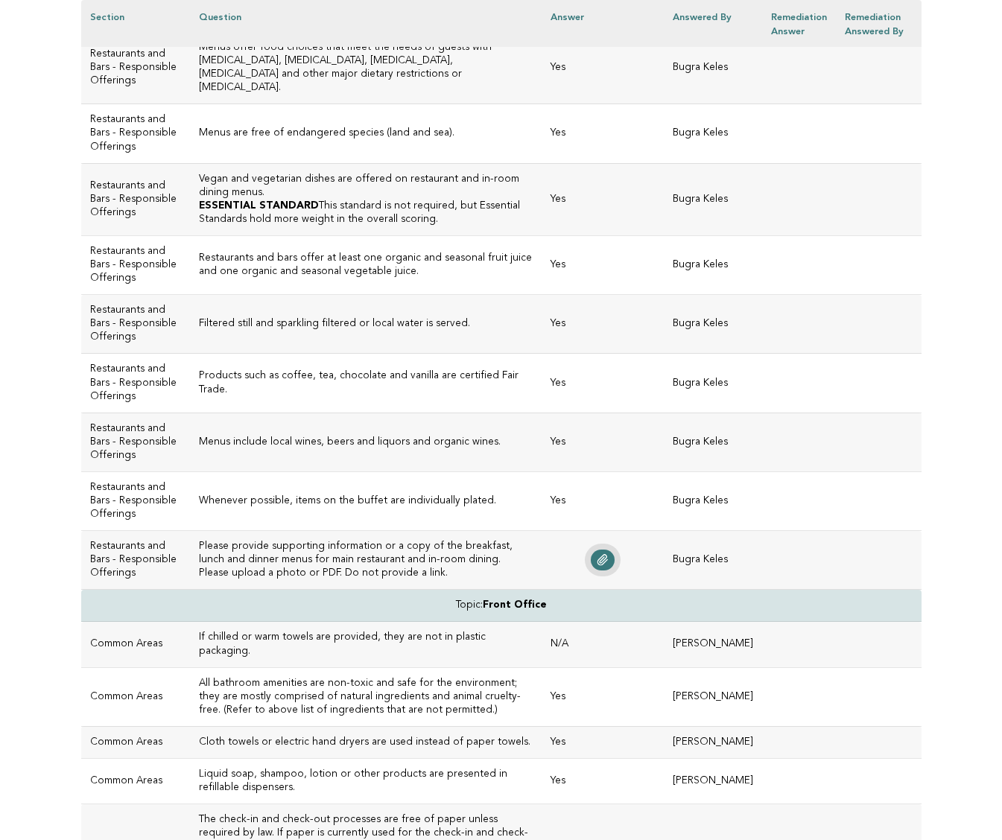
click at [609, 566] on icon at bounding box center [603, 560] width 12 height 12
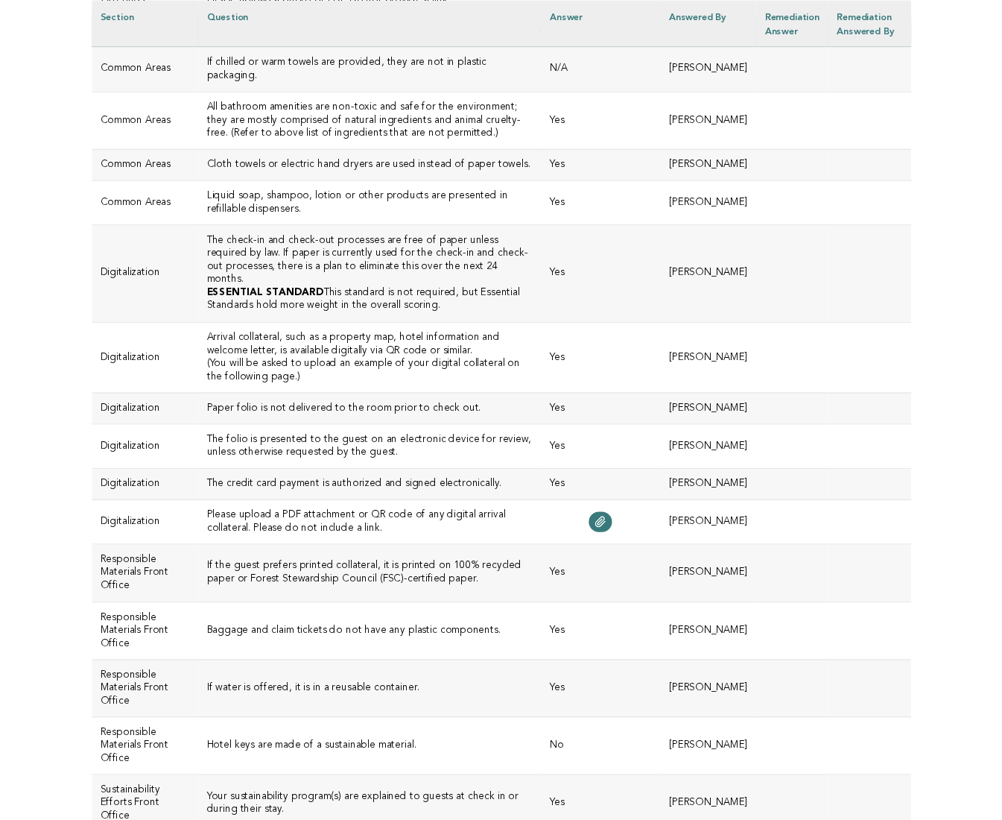
scroll to position [2918, 0]
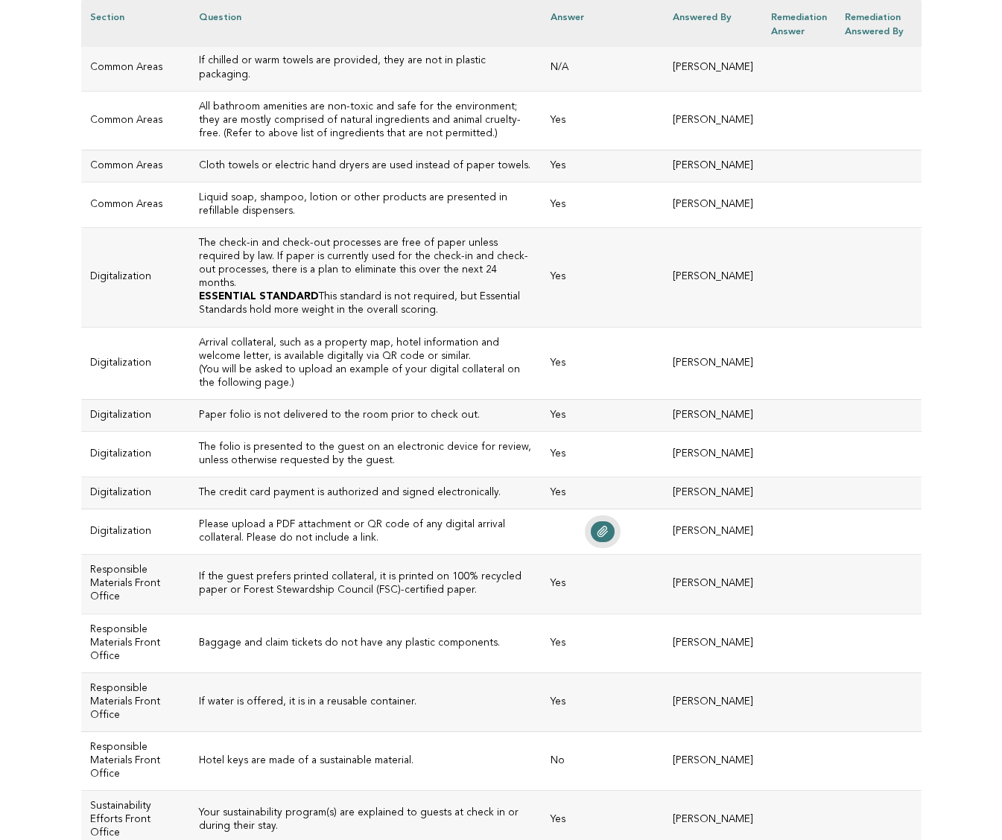
click at [615, 542] on link at bounding box center [603, 532] width 24 height 21
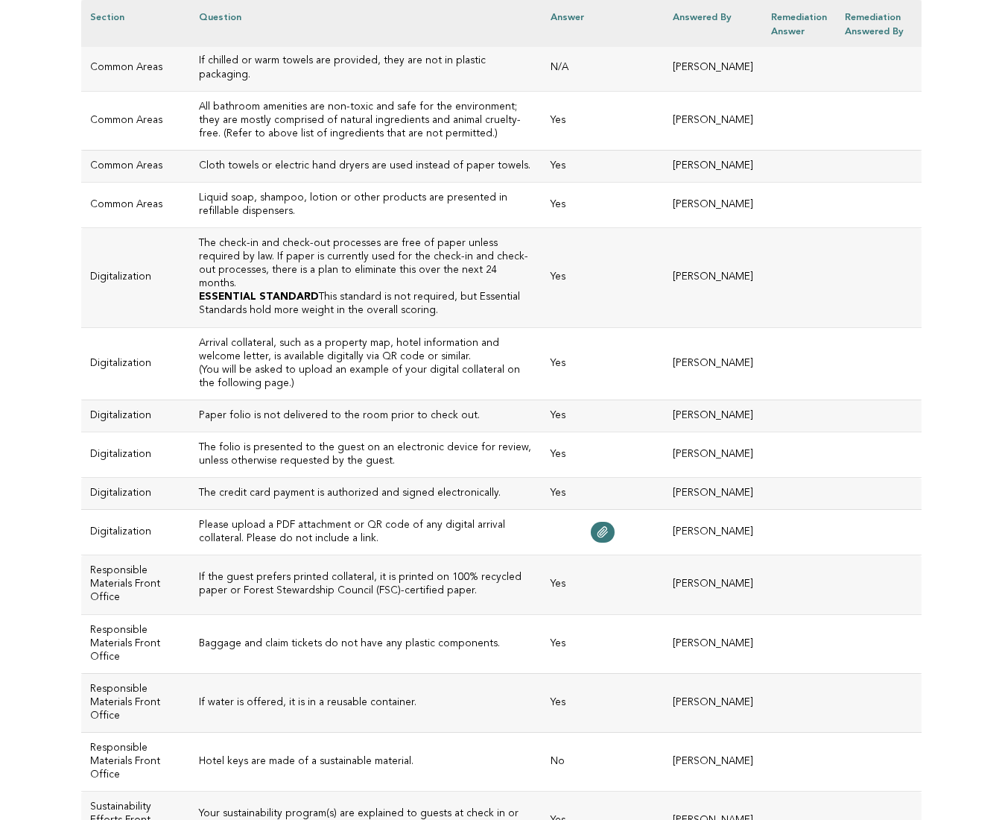
click at [370, 555] on td "Please upload a PDF attachment or QR code of any digital arrival collateral. Pl…" at bounding box center [366, 532] width 352 height 45
click at [384, 598] on h3 "If the guest prefers printed collateral, it is printed on 100% recycled paper o…" at bounding box center [366, 584] width 334 height 27
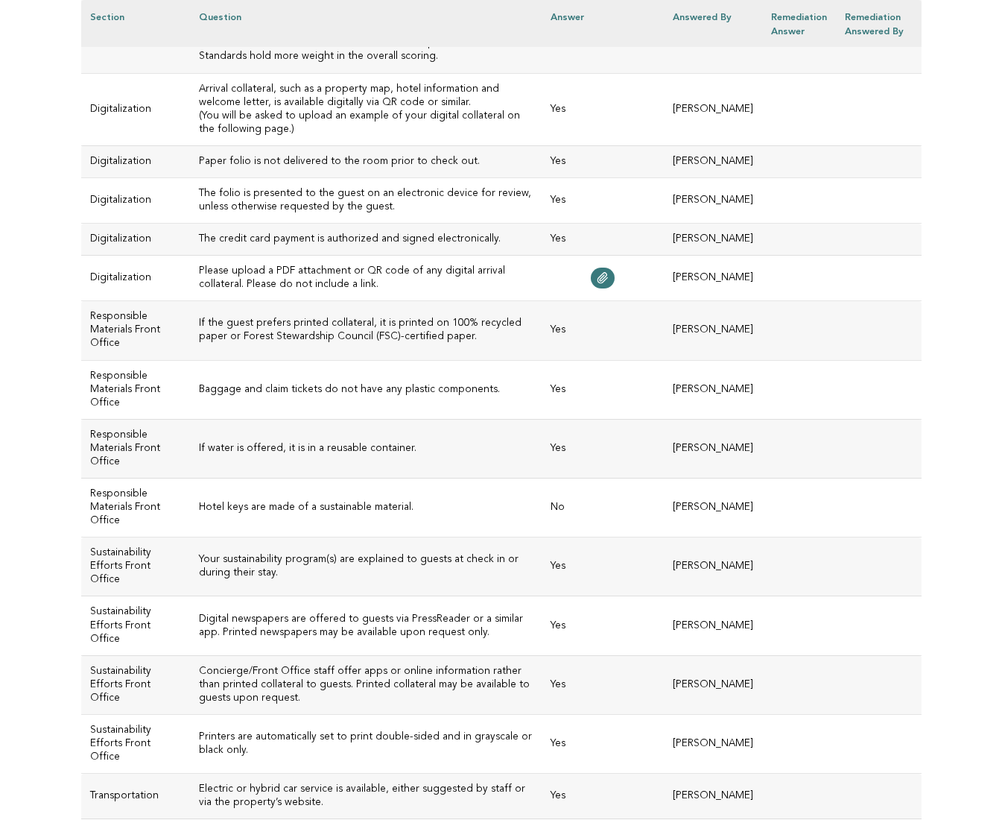
scroll to position [3187, 0]
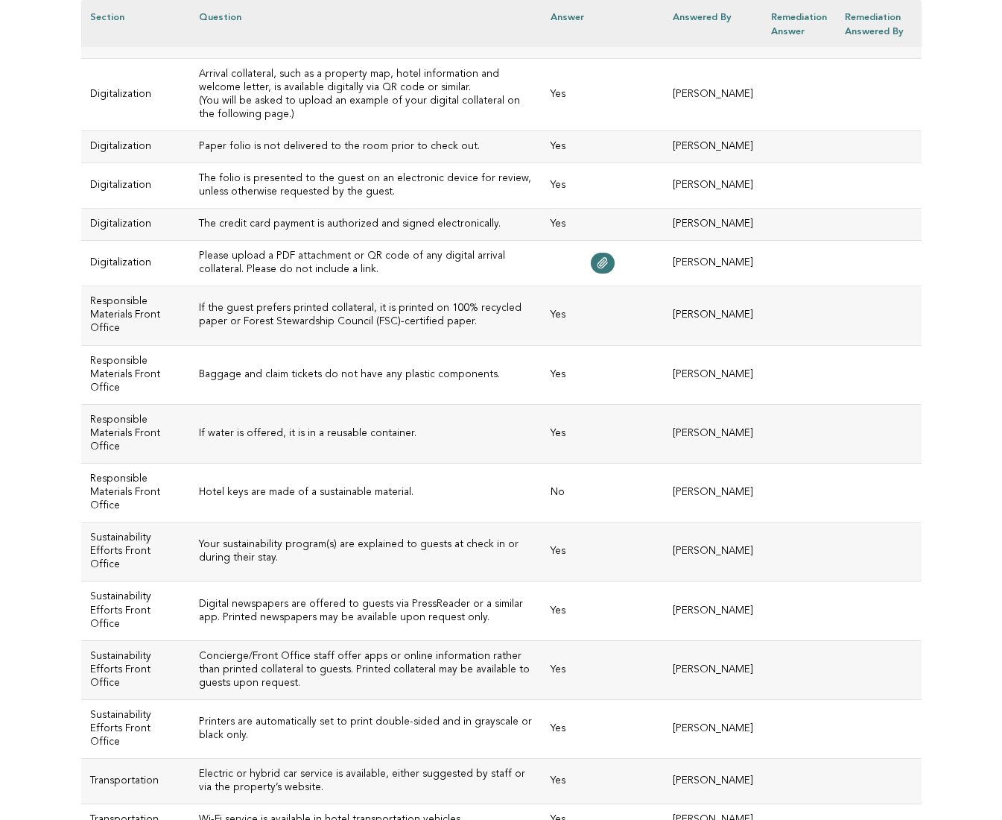
drag, startPoint x: 396, startPoint y: 545, endPoint x: 387, endPoint y: 545, distance: 8.2
click at [387, 499] on h3 "Hotel keys are made of a sustainable material." at bounding box center [366, 492] width 334 height 13
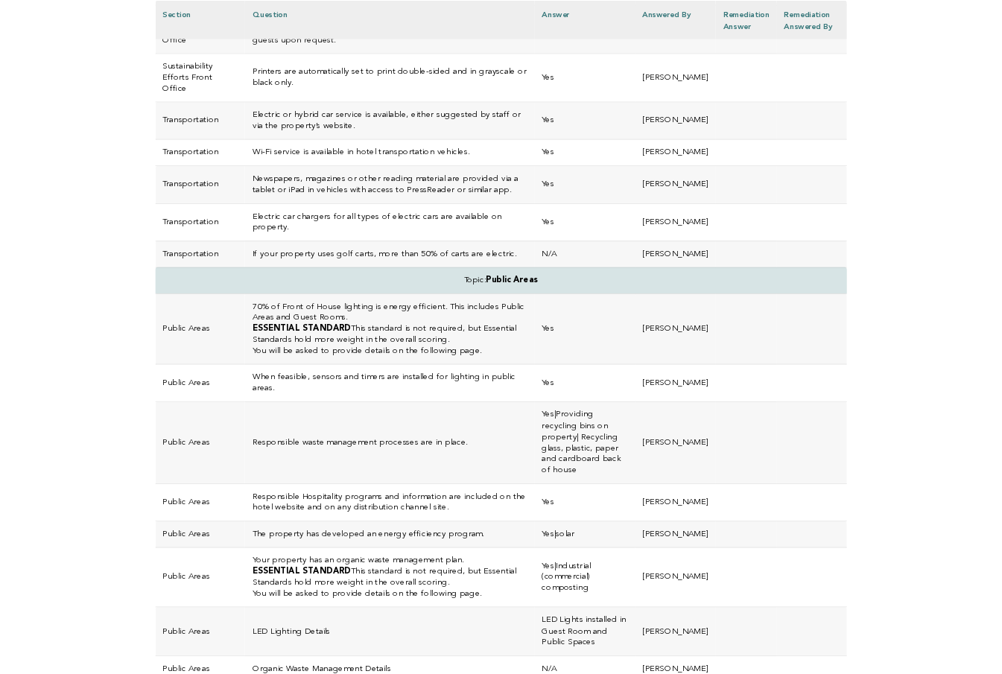
scroll to position [3828, 0]
